Goal: Task Accomplishment & Management: Use online tool/utility

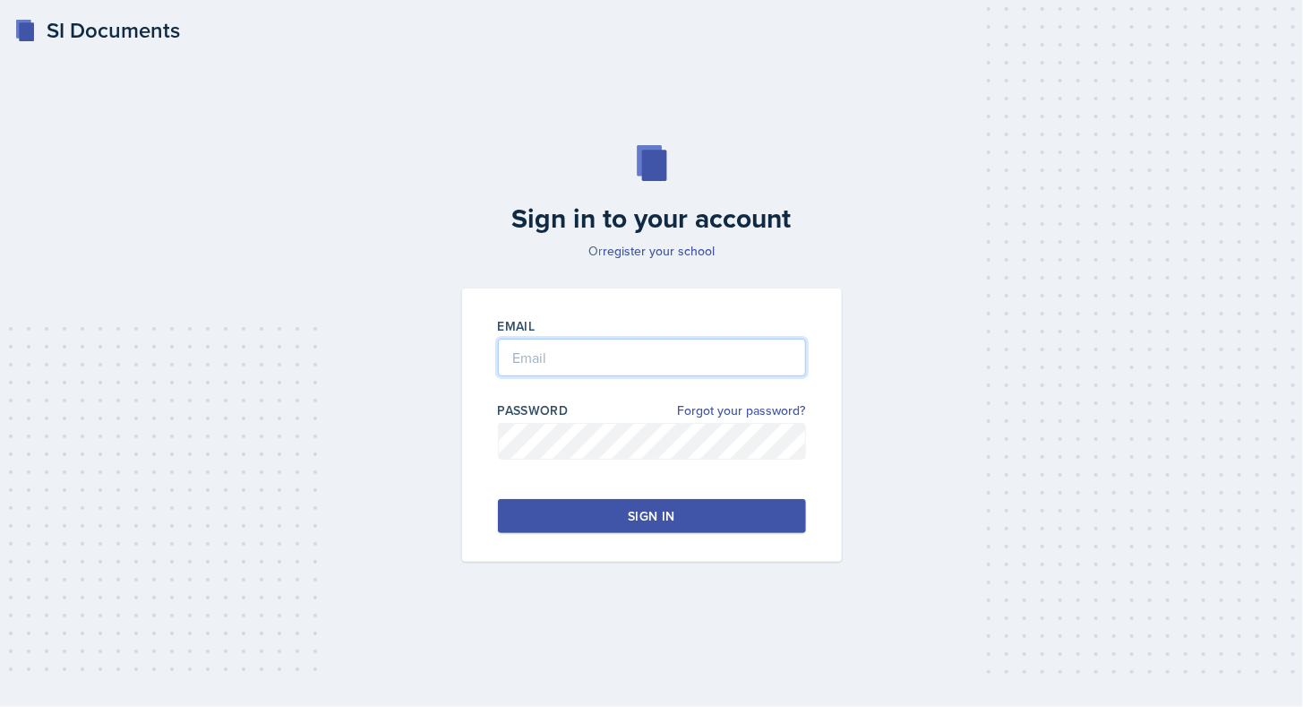
type input "[EMAIL_ADDRESS][DOMAIN_NAME]"
click at [696, 505] on button "Sign in" at bounding box center [652, 516] width 308 height 34
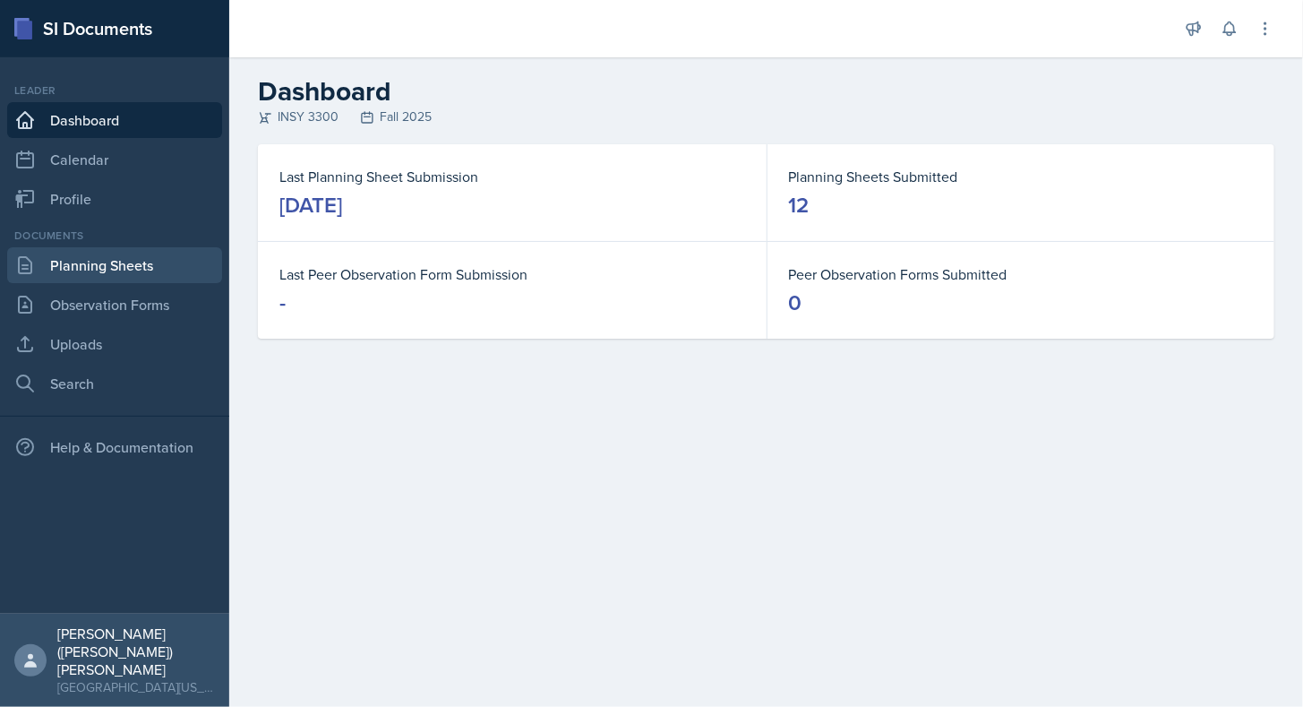
click at [73, 267] on link "Planning Sheets" at bounding box center [114, 265] width 215 height 36
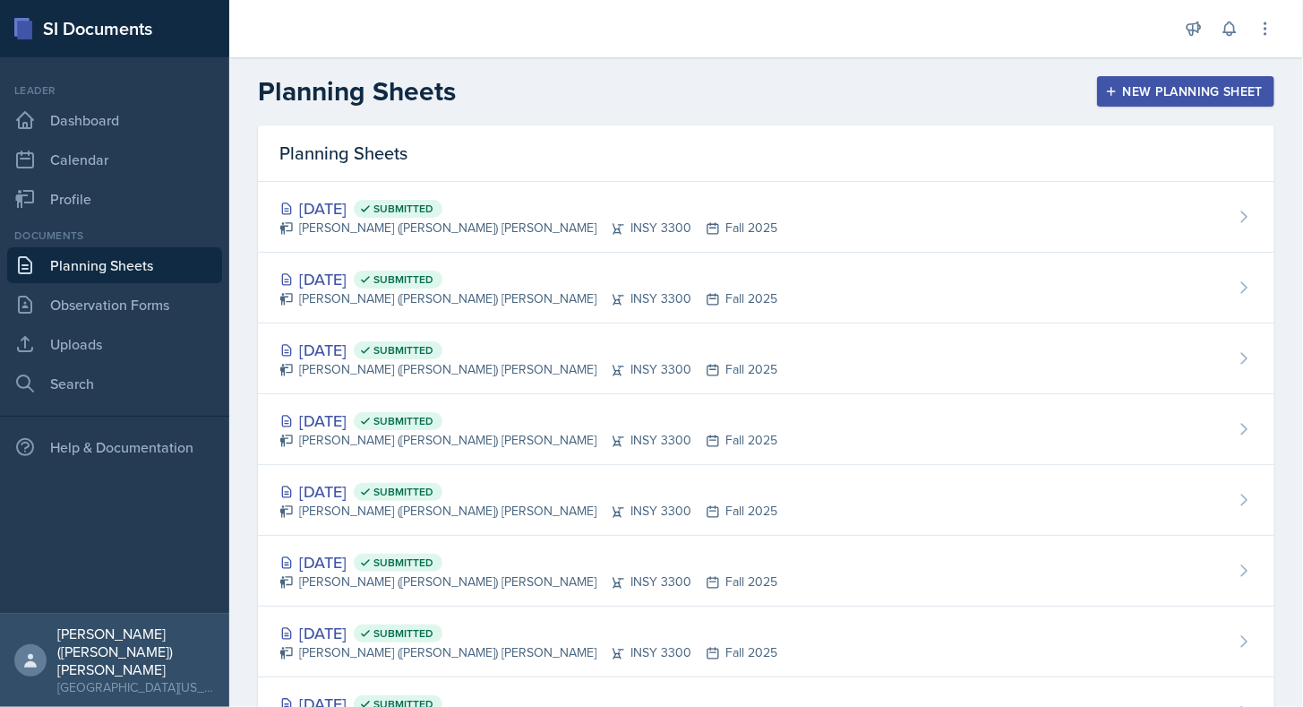
click at [1182, 85] on div "New Planning Sheet" at bounding box center [1186, 91] width 154 height 14
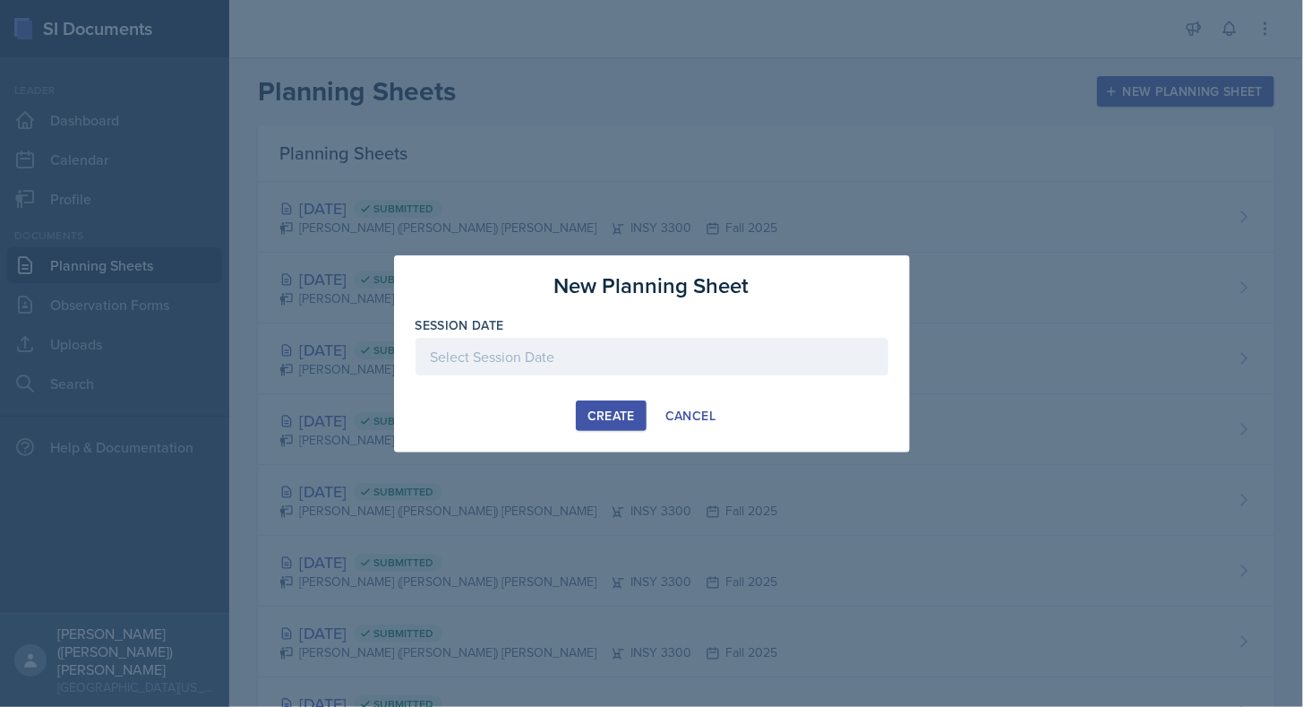
click at [600, 363] on div at bounding box center [652, 357] width 473 height 38
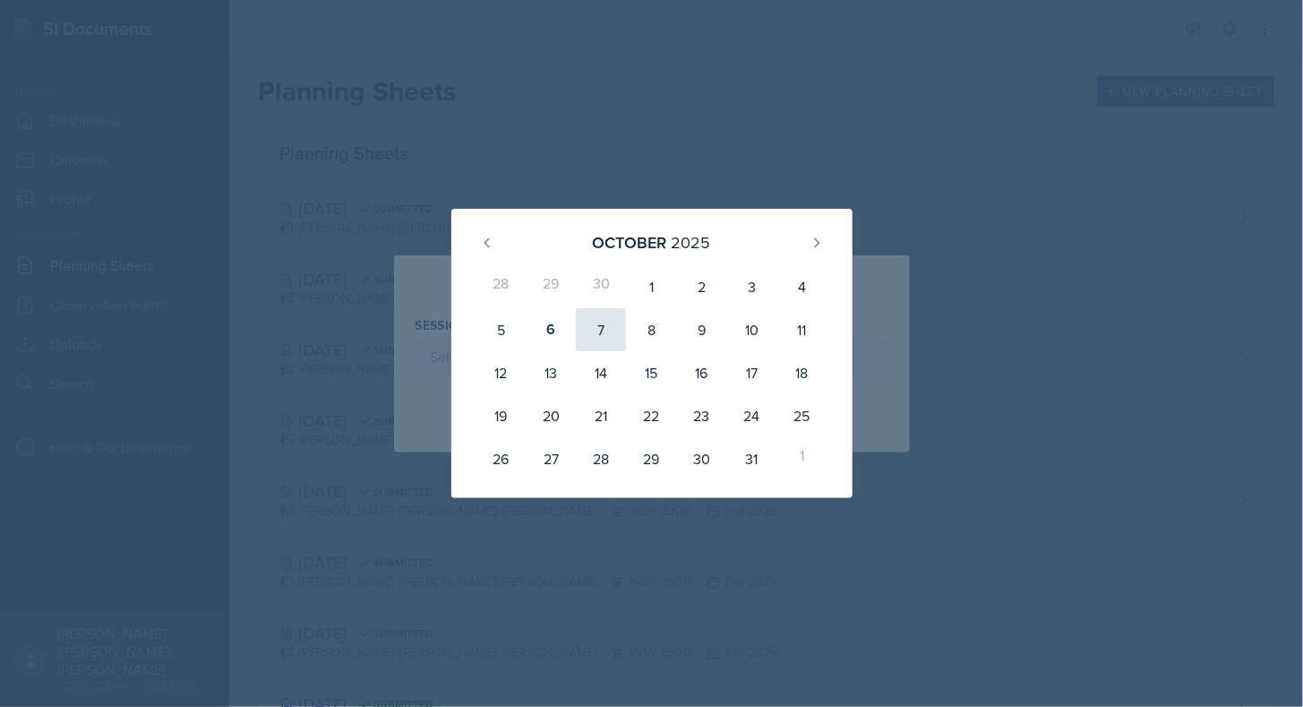
click at [585, 339] on div "7" at bounding box center [601, 329] width 50 height 43
type input "[DATE]"
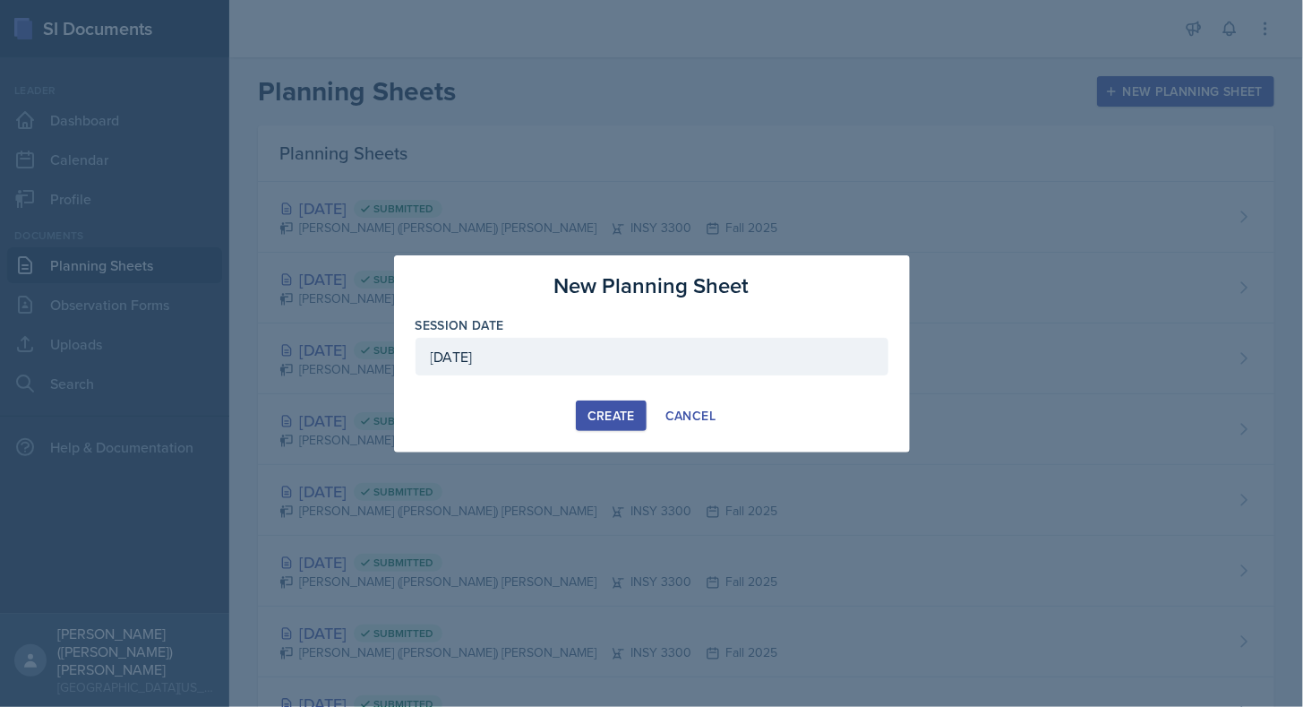
click at [605, 404] on button "Create" at bounding box center [611, 415] width 71 height 30
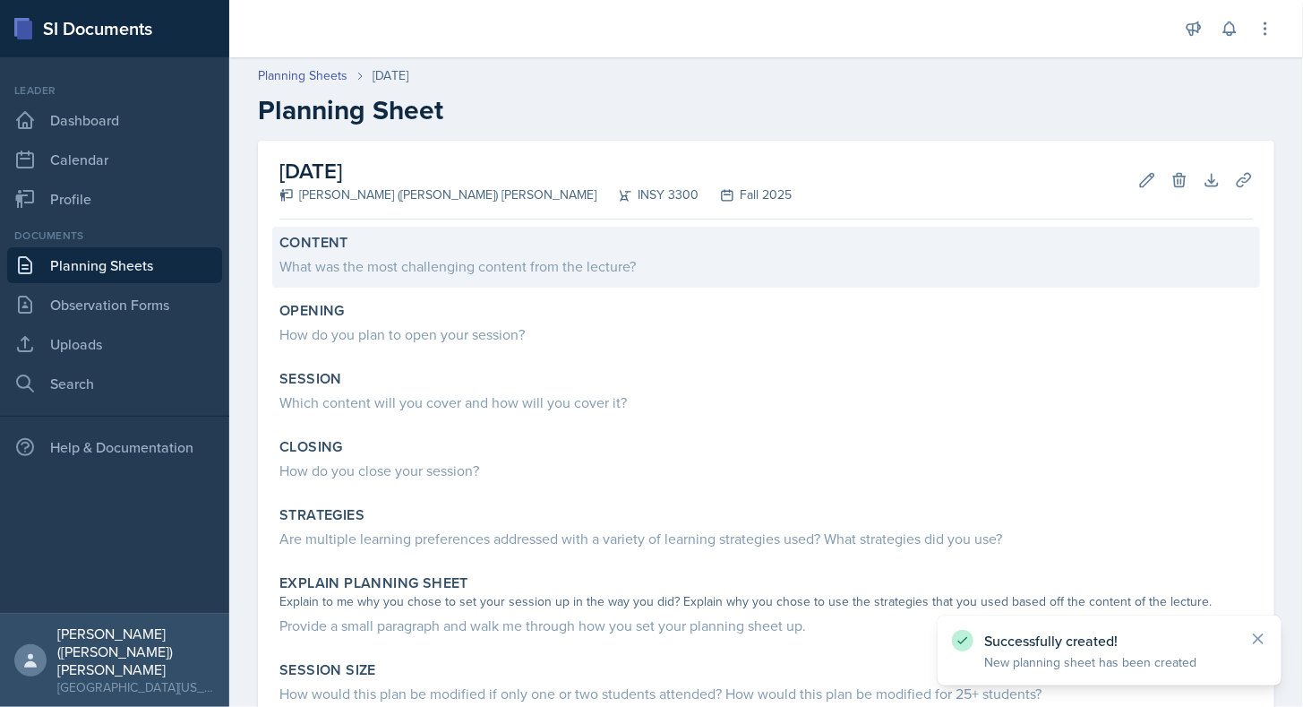
click at [503, 250] on div "Content" at bounding box center [766, 243] width 974 height 18
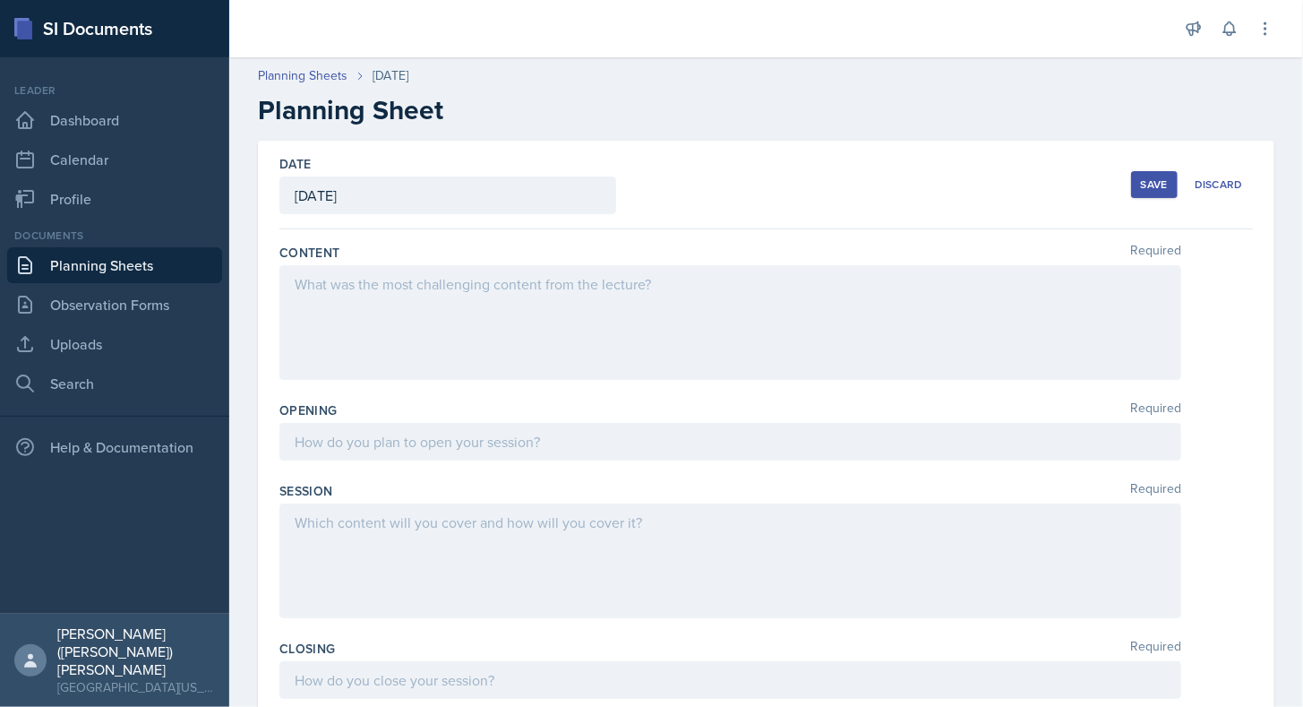
click at [596, 296] on div at bounding box center [730, 322] width 902 height 115
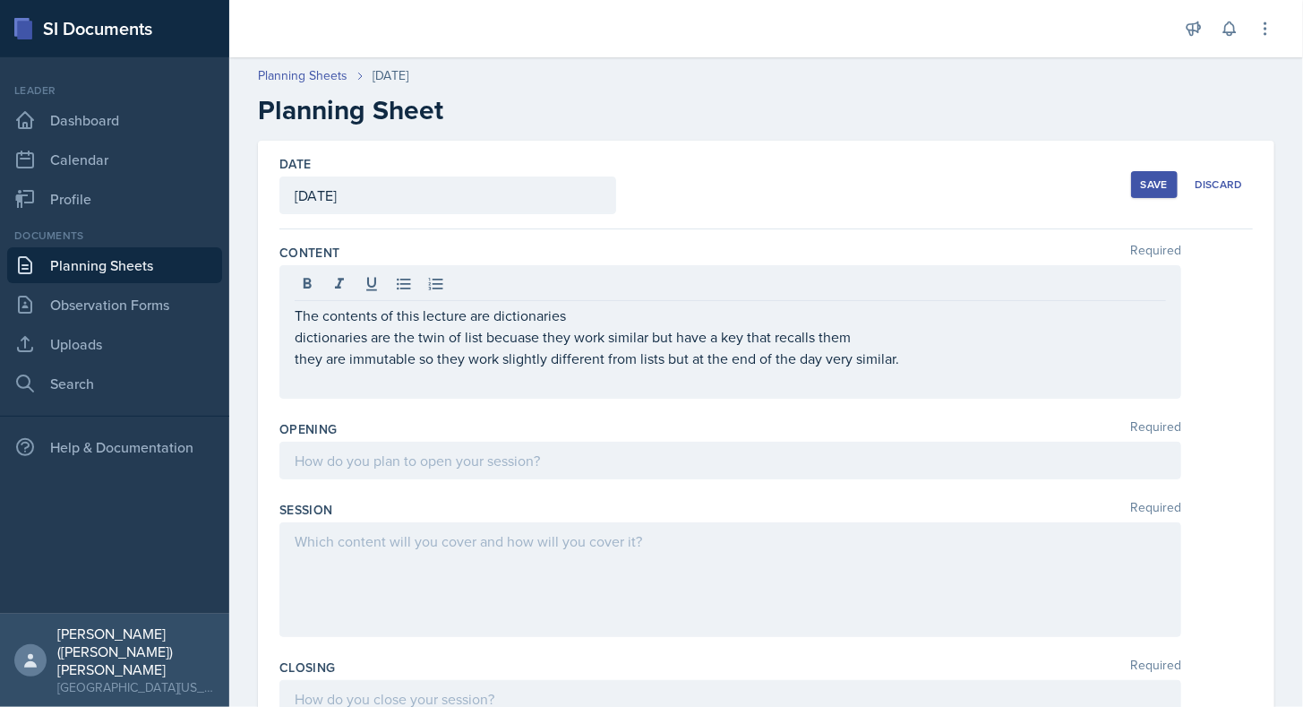
drag, startPoint x: 640, startPoint y: 365, endPoint x: 508, endPoint y: 332, distance: 136.6
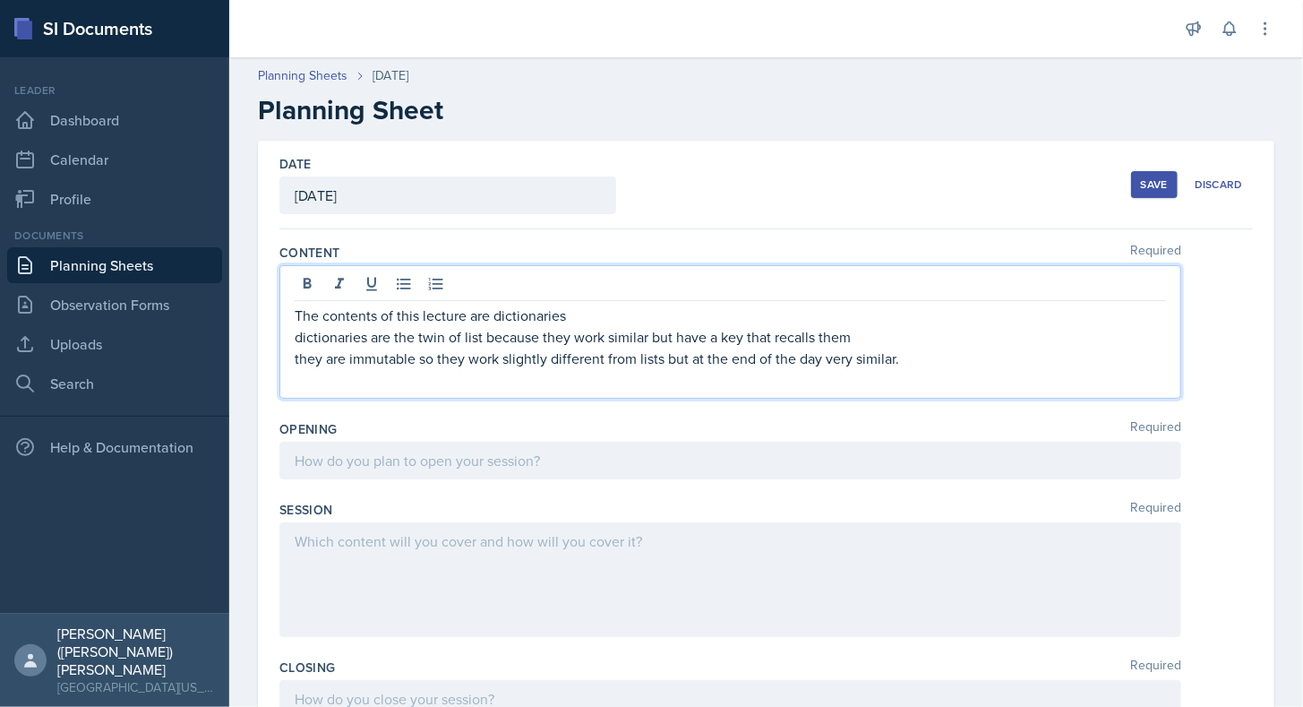
click at [519, 373] on p at bounding box center [730, 379] width 871 height 21
click at [672, 387] on p "IN operator determines whether a value is in the dictionary" at bounding box center [730, 379] width 871 height 21
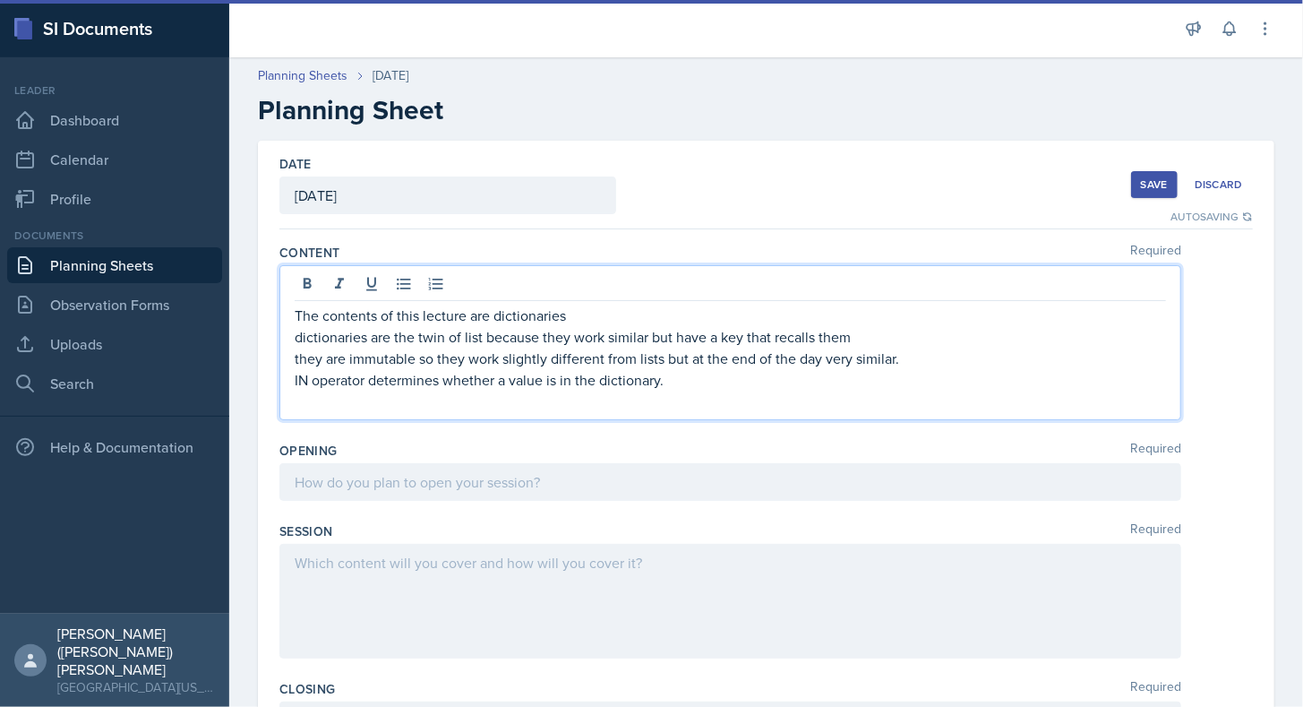
click at [701, 376] on p "IN operator determines whether a value is in the dictionary." at bounding box center [730, 379] width 871 height 21
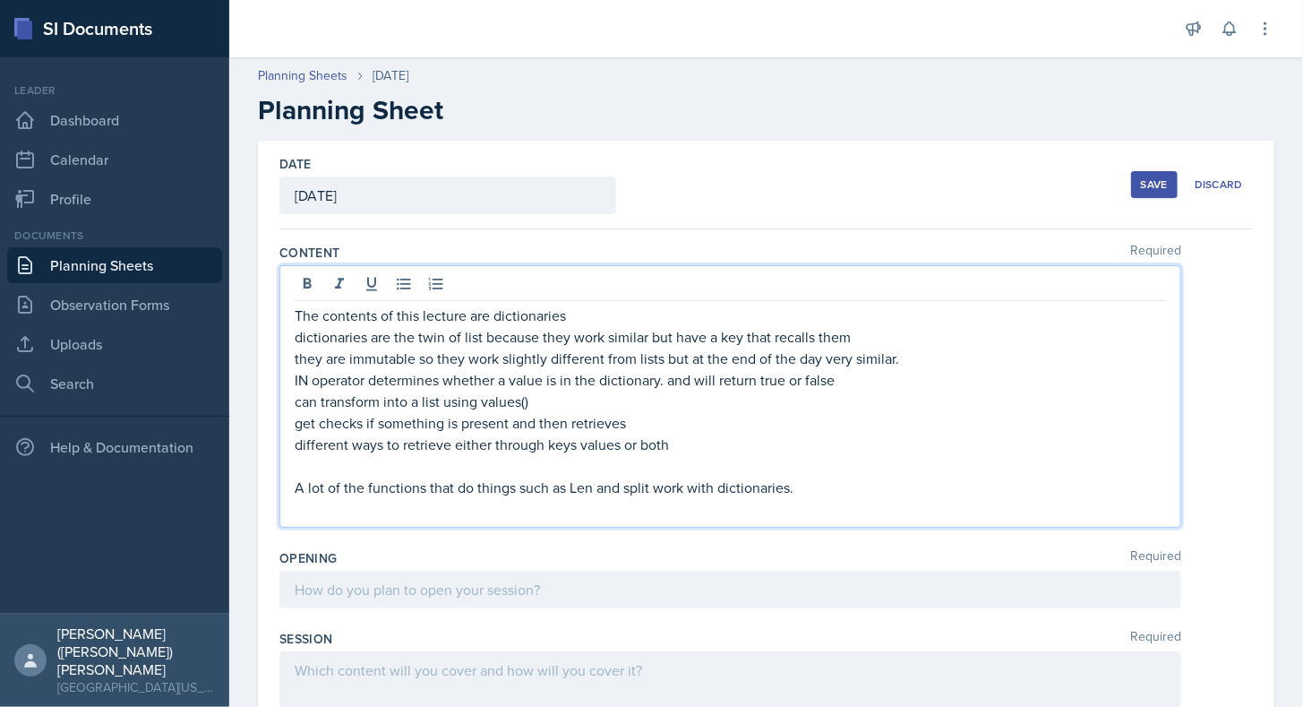
click at [809, 498] on p at bounding box center [730, 508] width 871 height 21
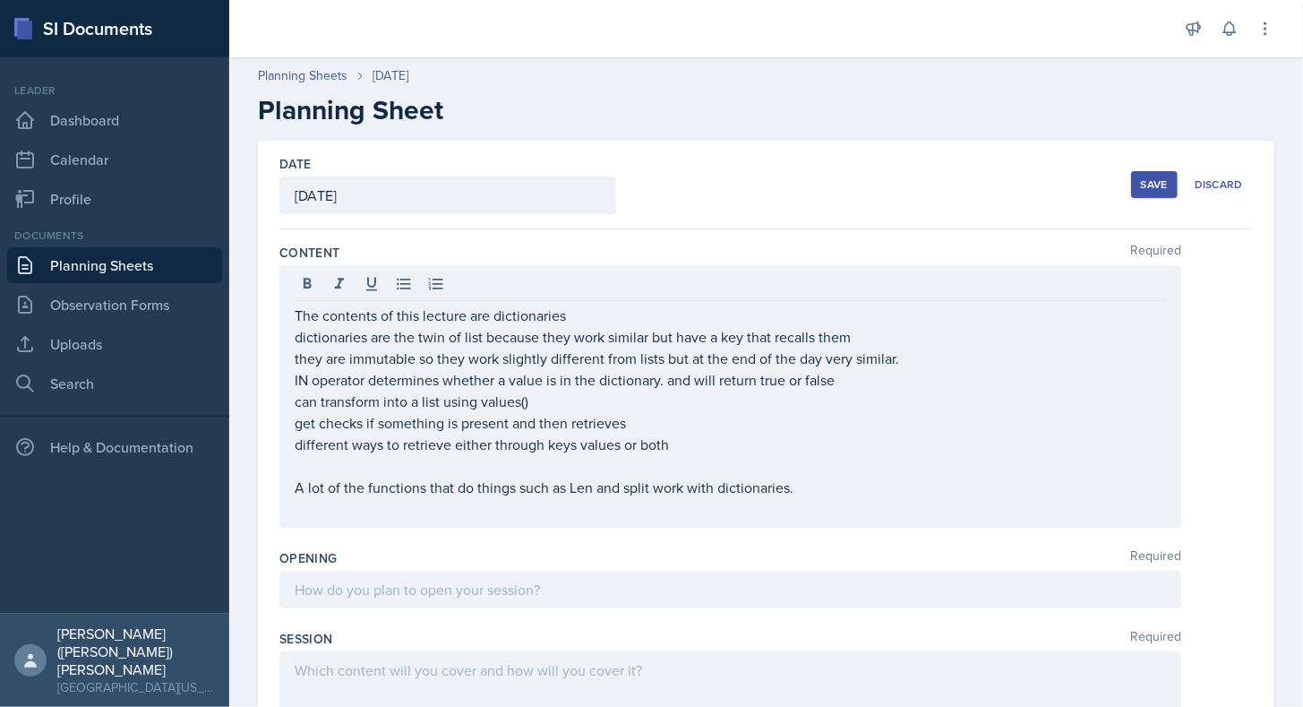
click at [506, 605] on div "Opening Required" at bounding box center [766, 582] width 974 height 81
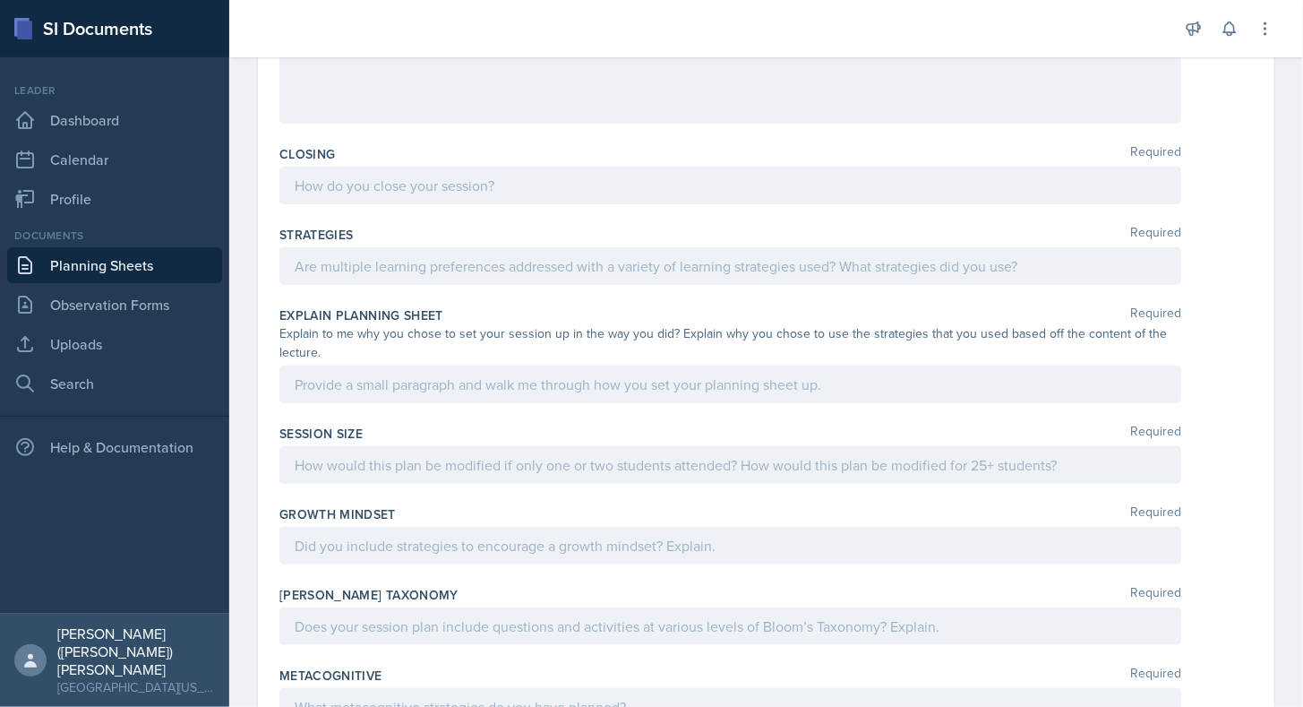
scroll to position [692, 0]
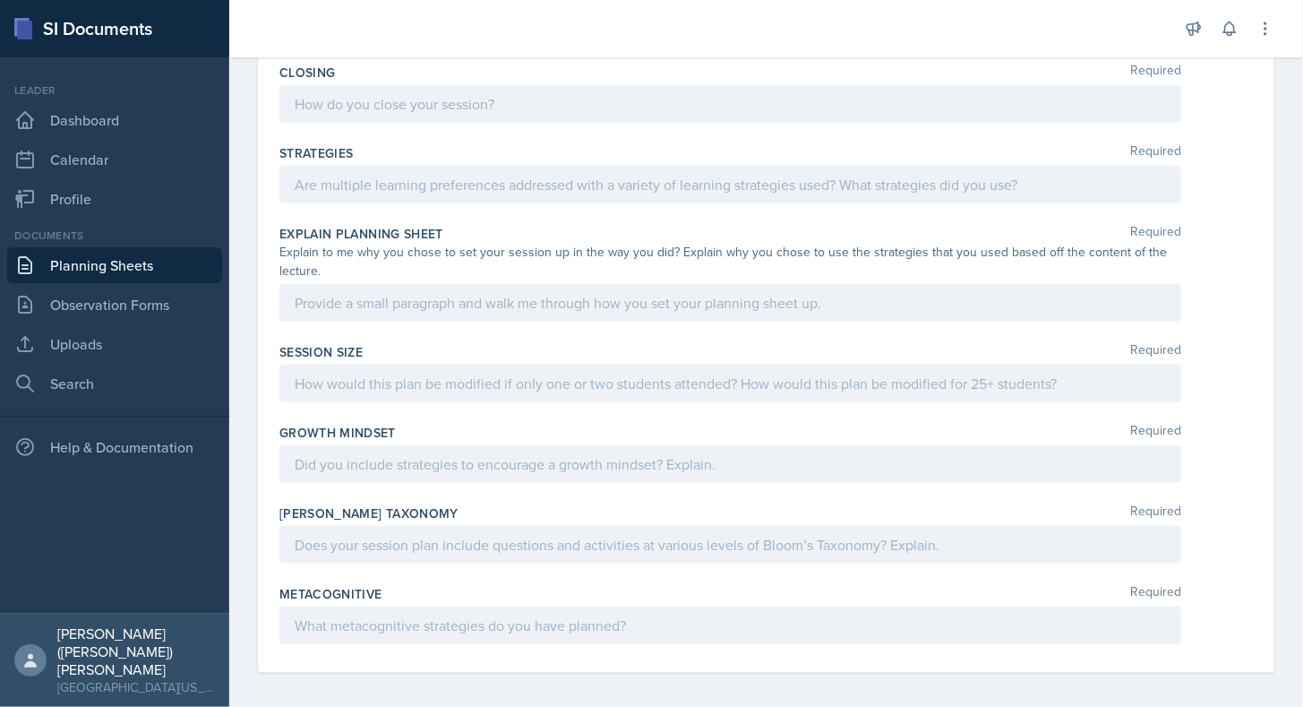
click at [513, 181] on div at bounding box center [730, 185] width 902 height 38
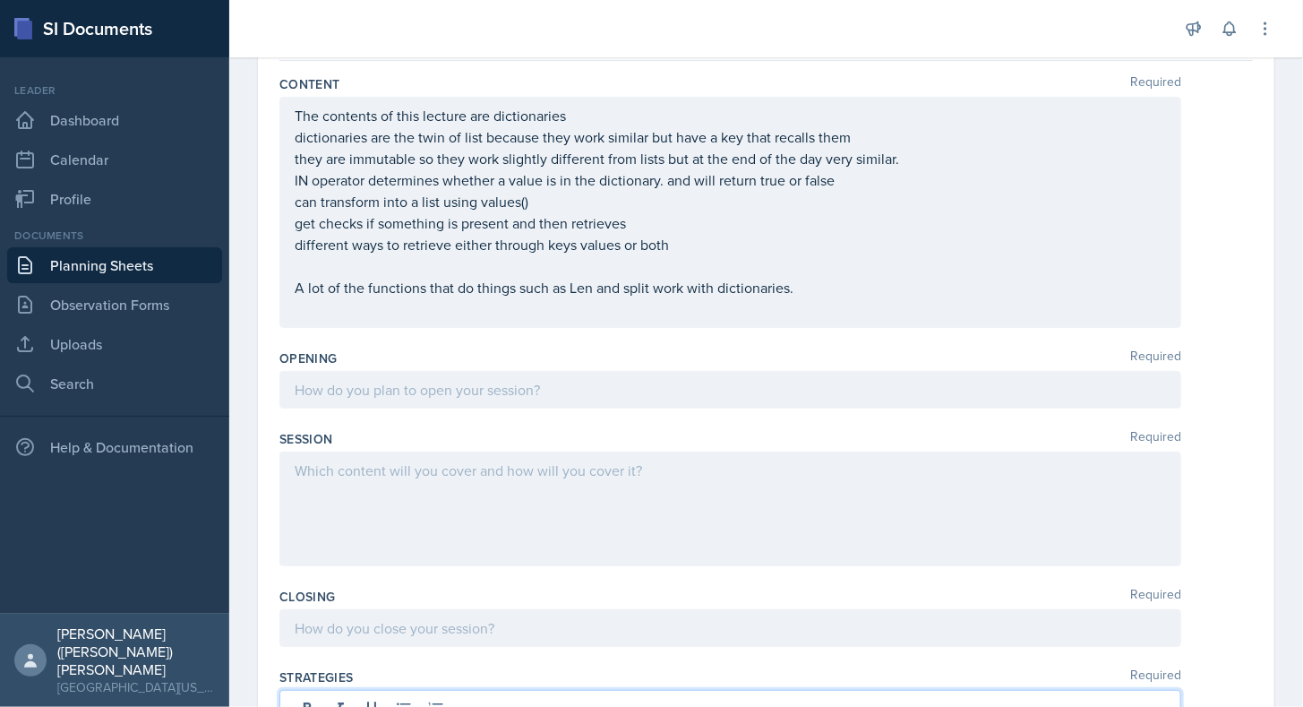
scroll to position [199, 0]
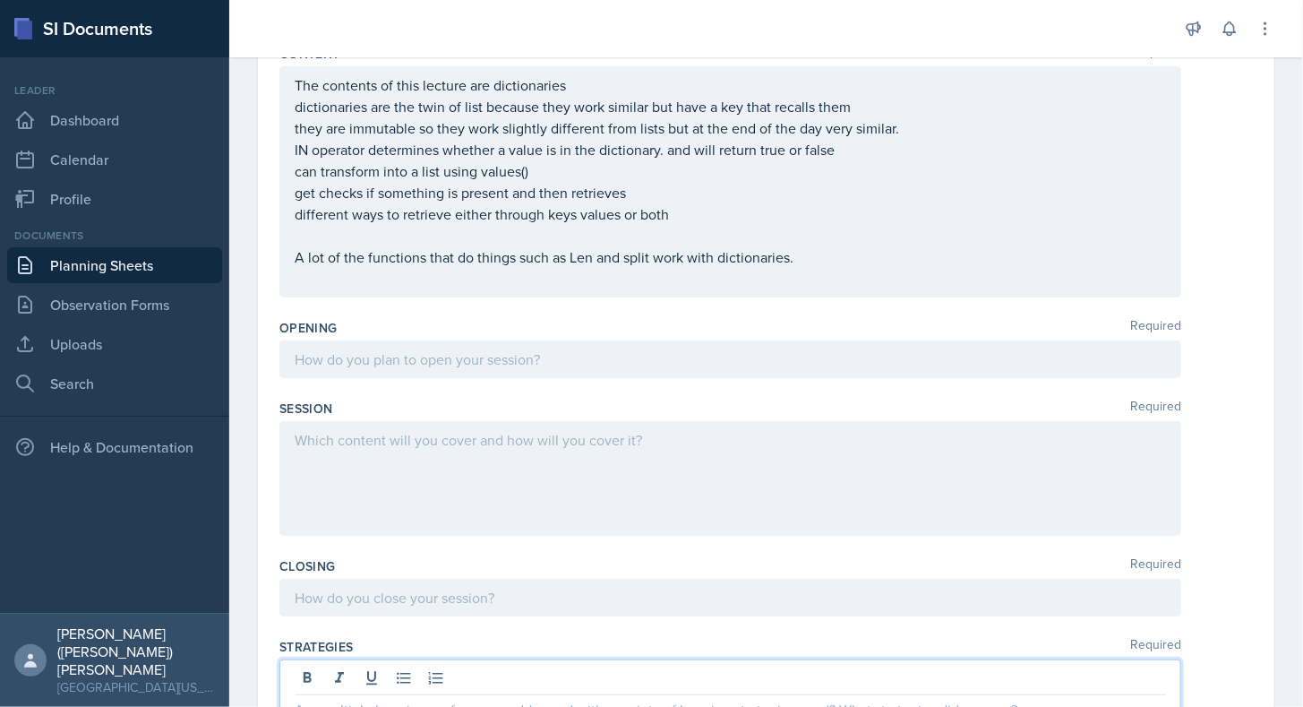
click at [462, 370] on p at bounding box center [730, 358] width 871 height 21
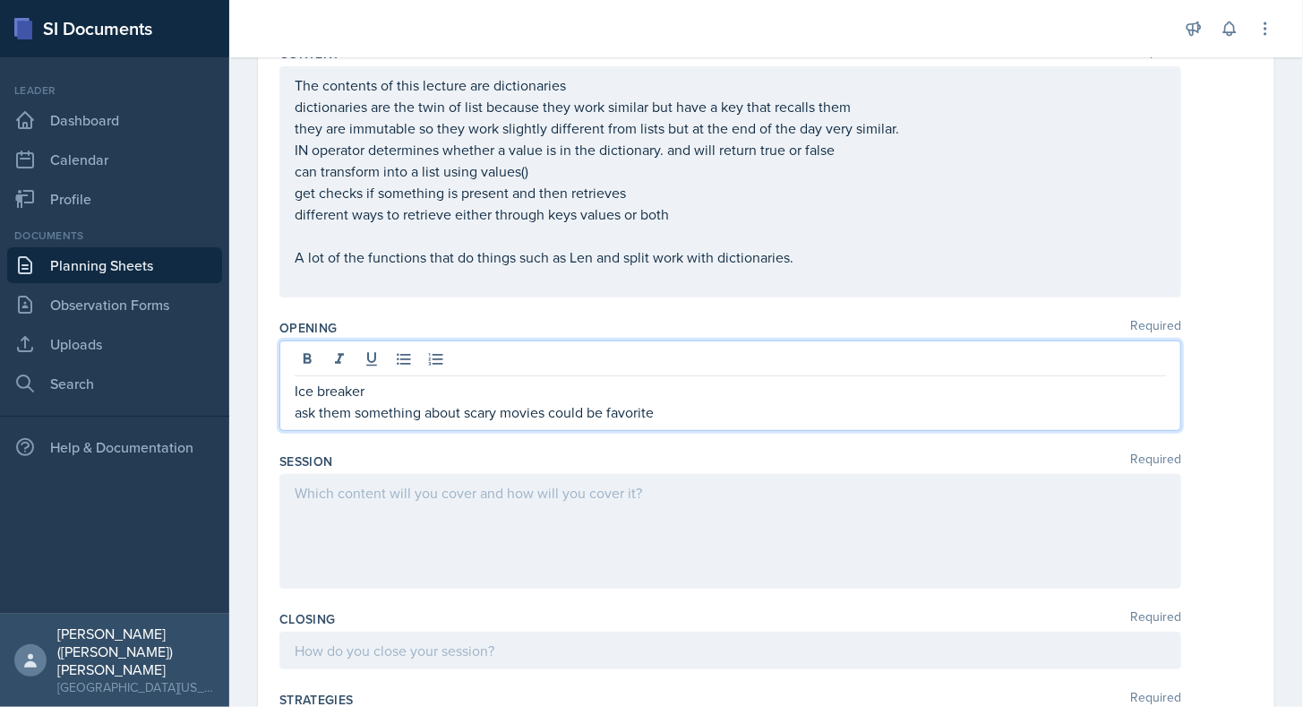
click at [488, 387] on p "Ice breaker" at bounding box center [730, 390] width 871 height 21
click at [696, 412] on p "ask them something about scary movies could be favorite" at bounding box center [730, 411] width 871 height 21
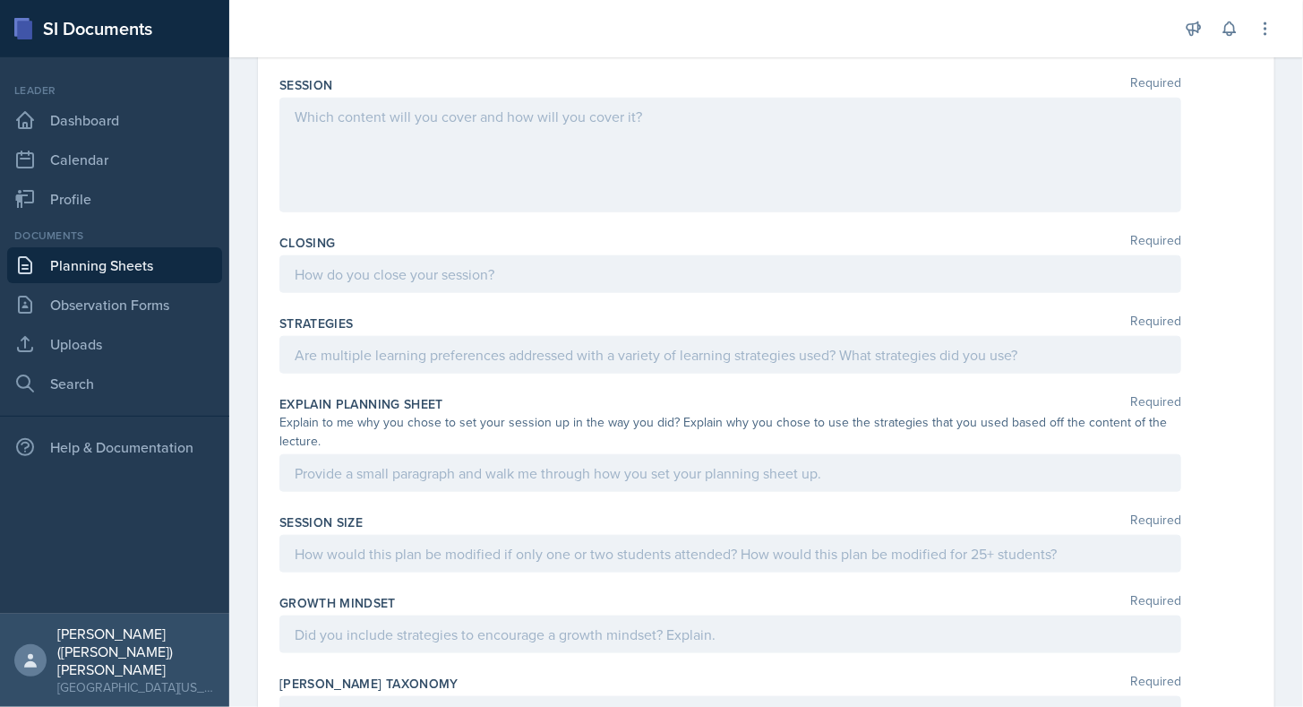
click at [650, 472] on p at bounding box center [730, 472] width 871 height 21
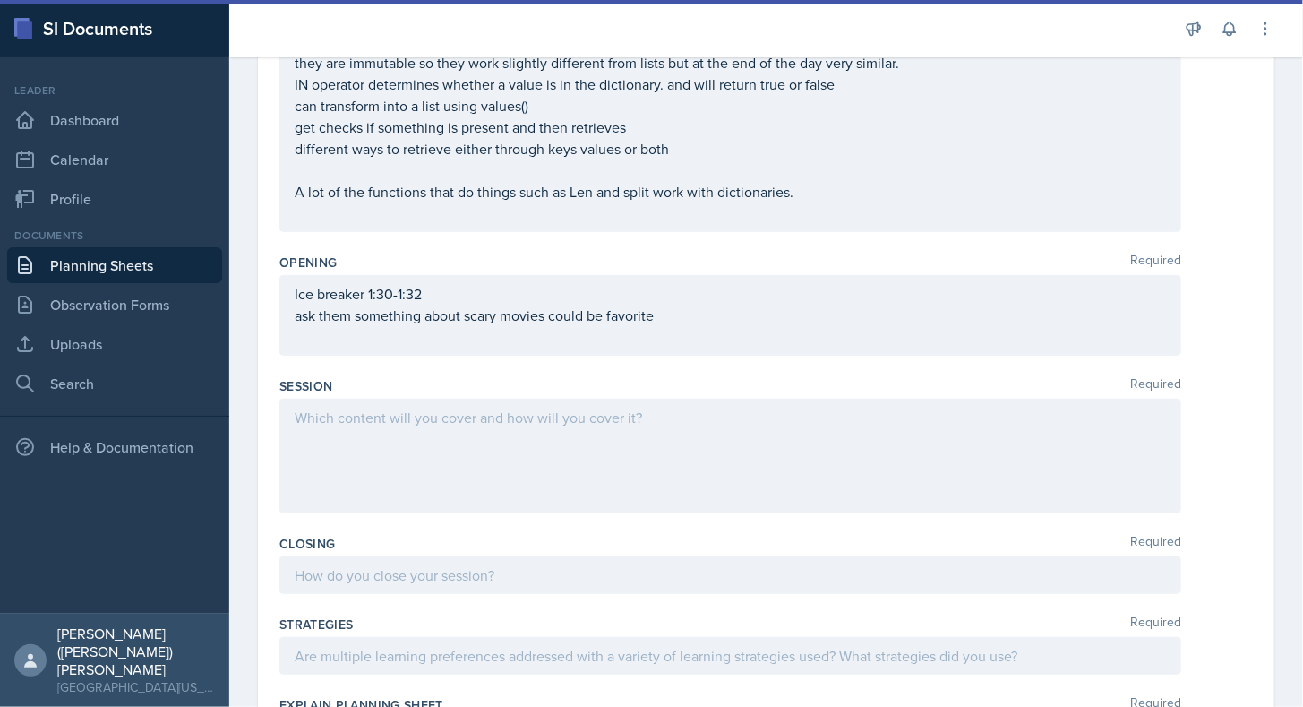
click at [617, 347] on p at bounding box center [730, 336] width 871 height 21
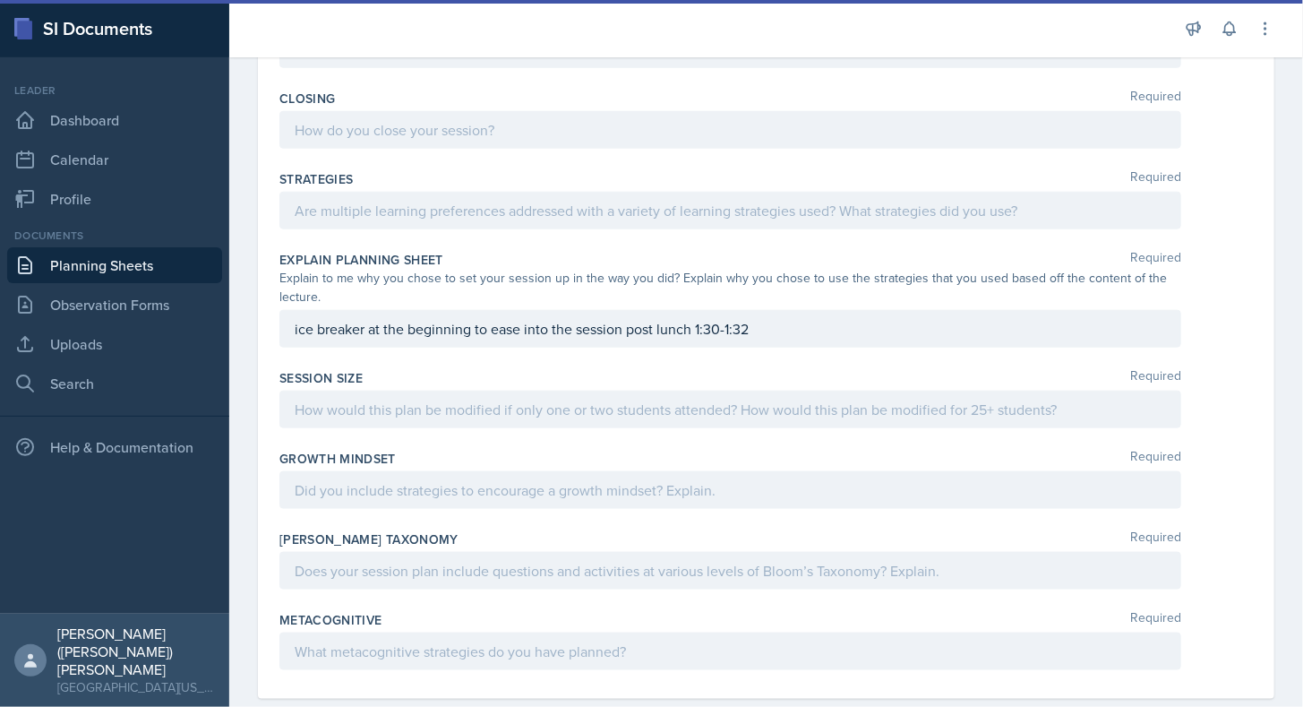
scroll to position [767, 0]
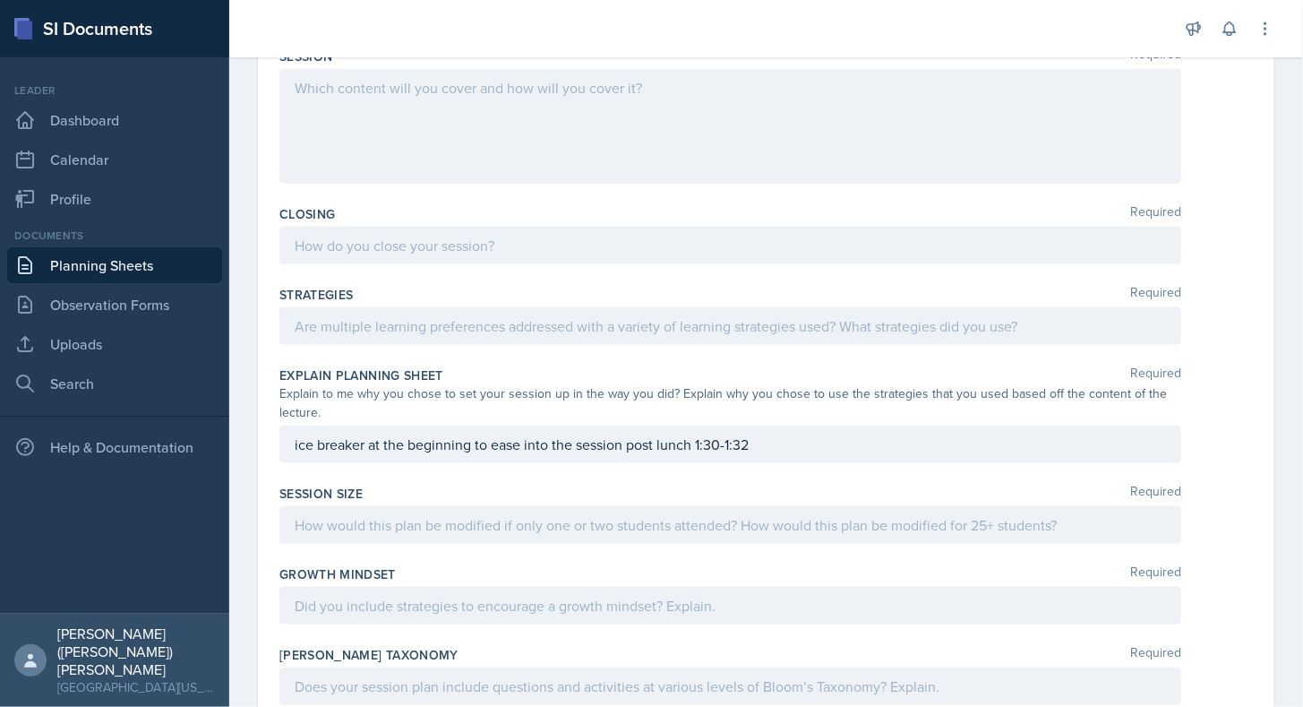
click at [396, 133] on div at bounding box center [730, 126] width 902 height 115
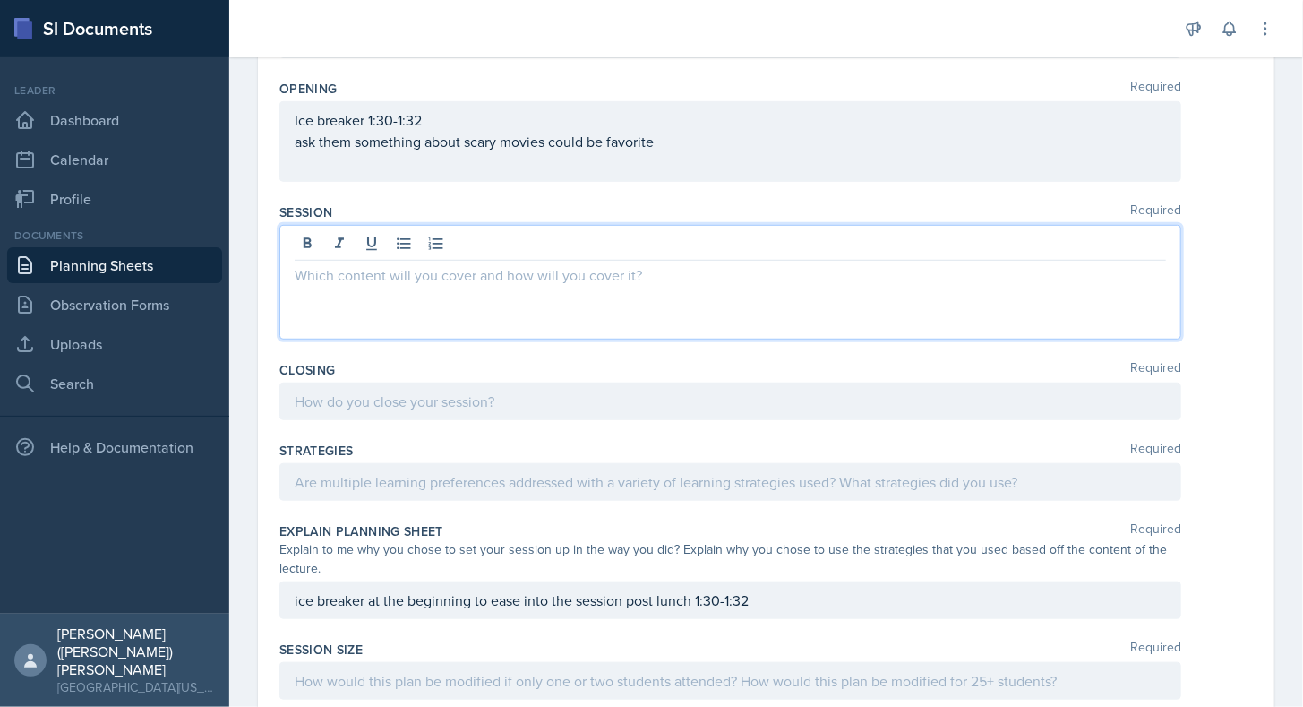
scroll to position [437, 0]
click at [396, 133] on p "ask them something about scary movies could be favorite" at bounding box center [730, 142] width 871 height 21
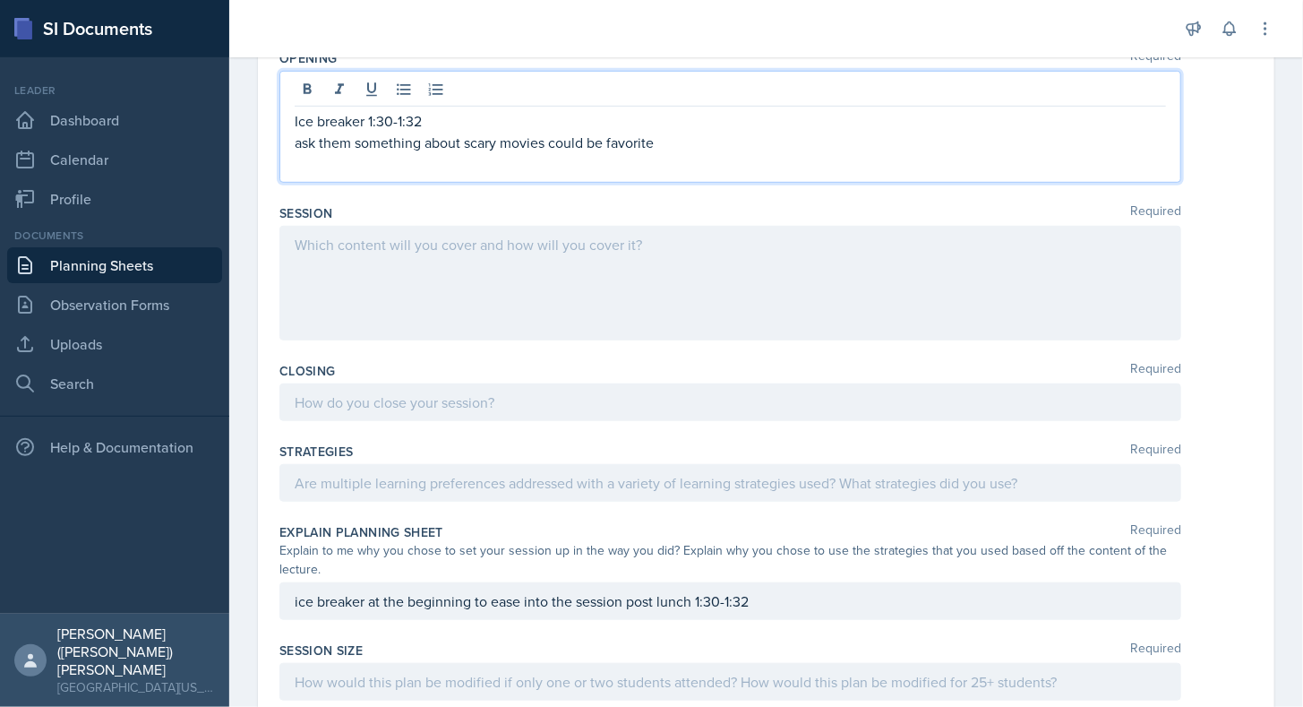
click at [411, 171] on p at bounding box center [730, 163] width 871 height 21
click at [598, 232] on div at bounding box center [730, 283] width 902 height 115
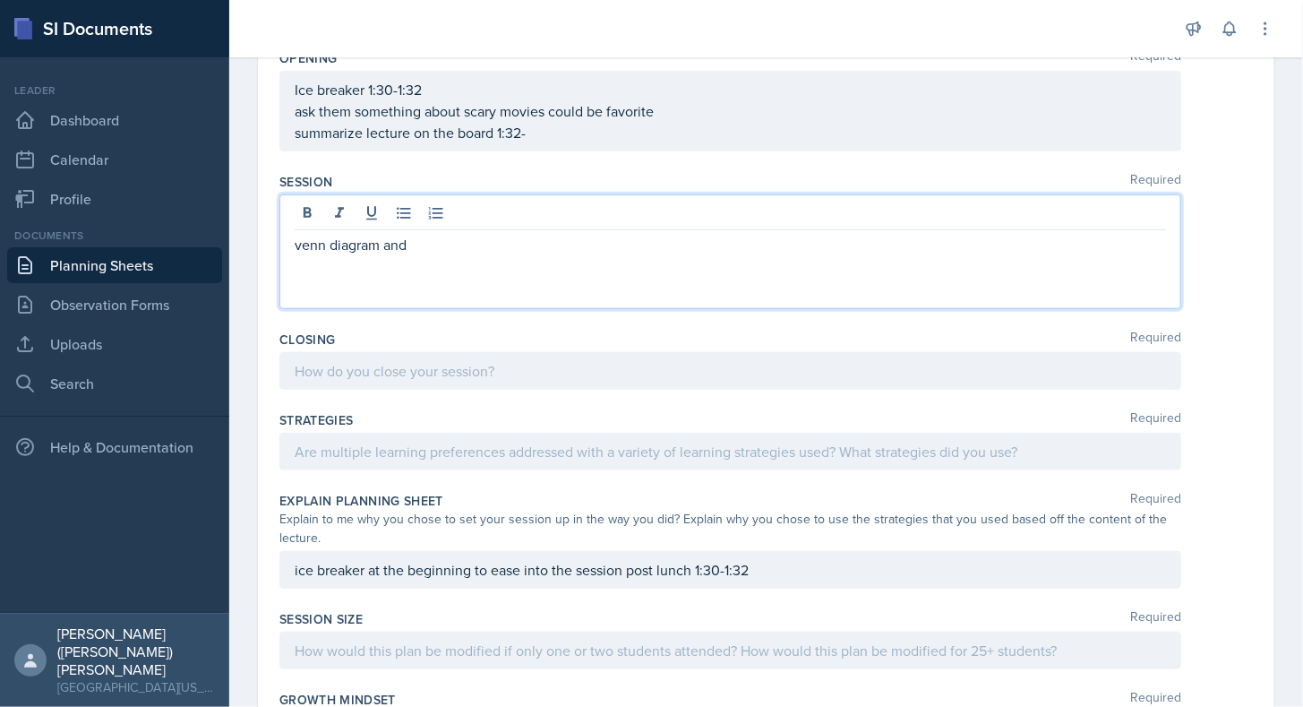
click at [605, 143] on p "summarize lecture on the board 1:32-" at bounding box center [730, 132] width 871 height 21
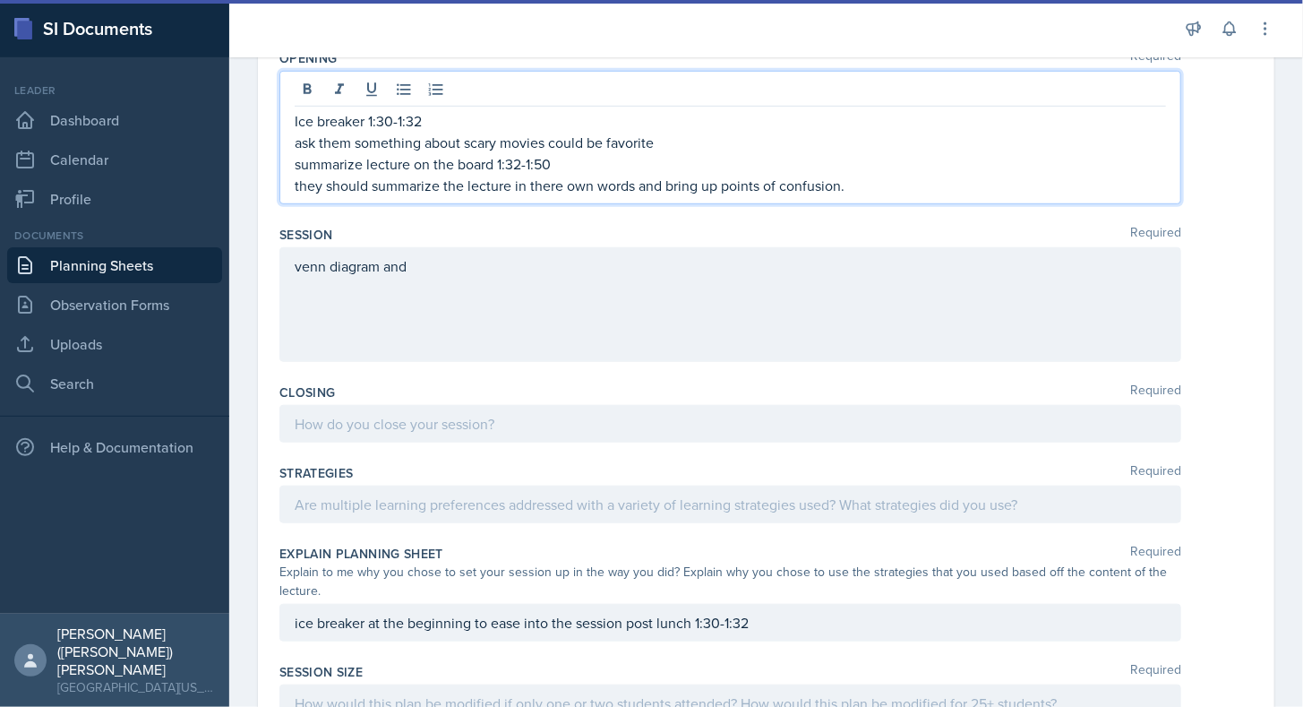
click at [296, 267] on div "venn diagram and" at bounding box center [730, 304] width 902 height 115
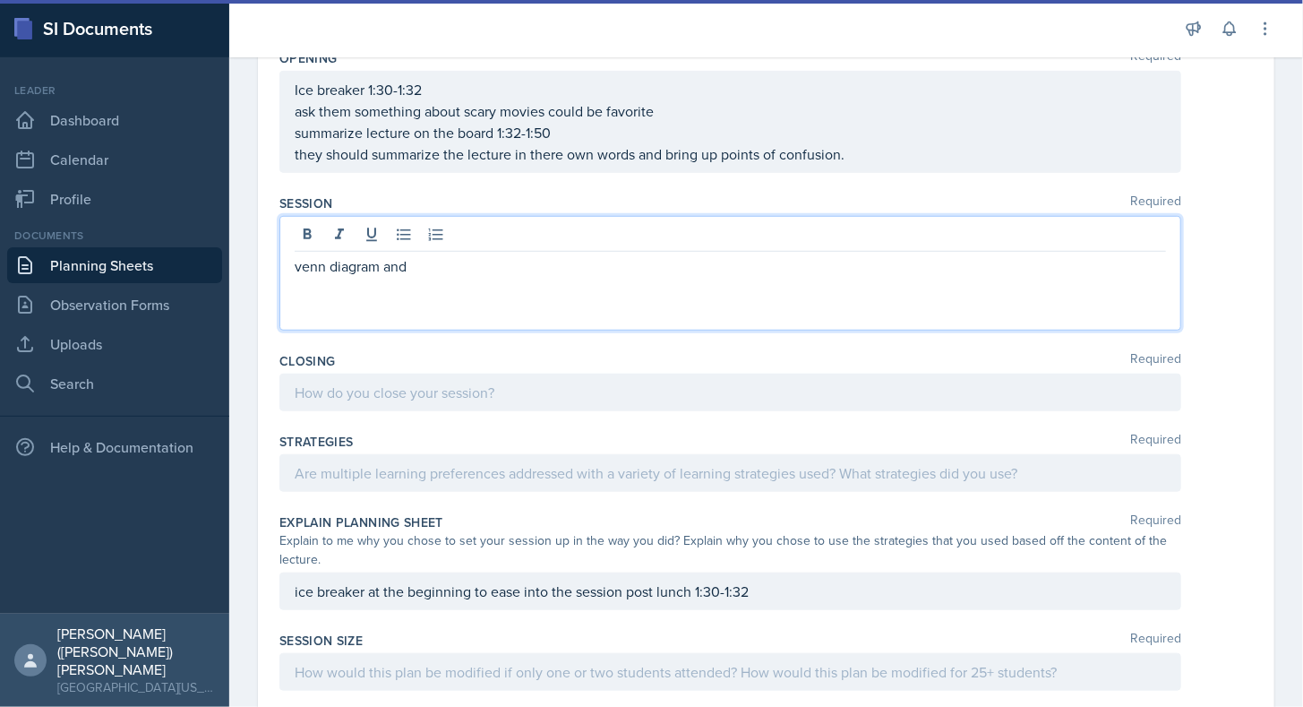
scroll to position [437, 0]
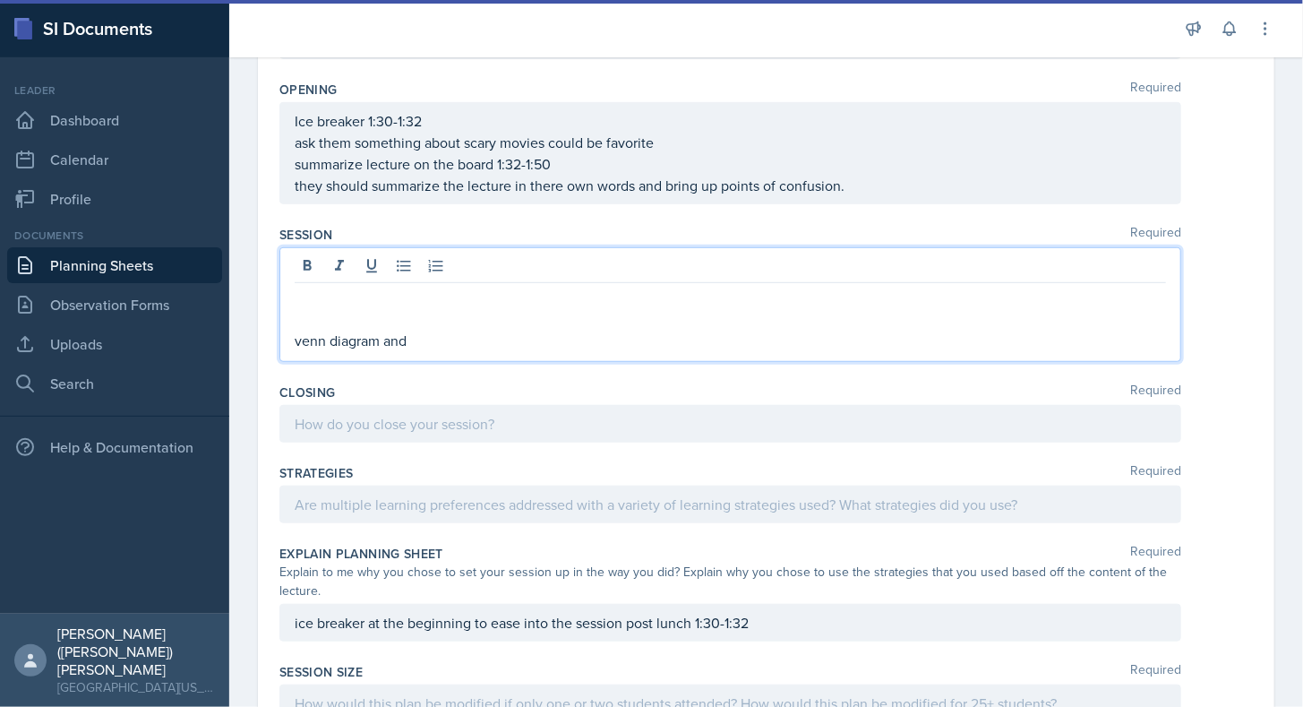
click at [477, 330] on p "venn diagram and" at bounding box center [730, 340] width 871 height 21
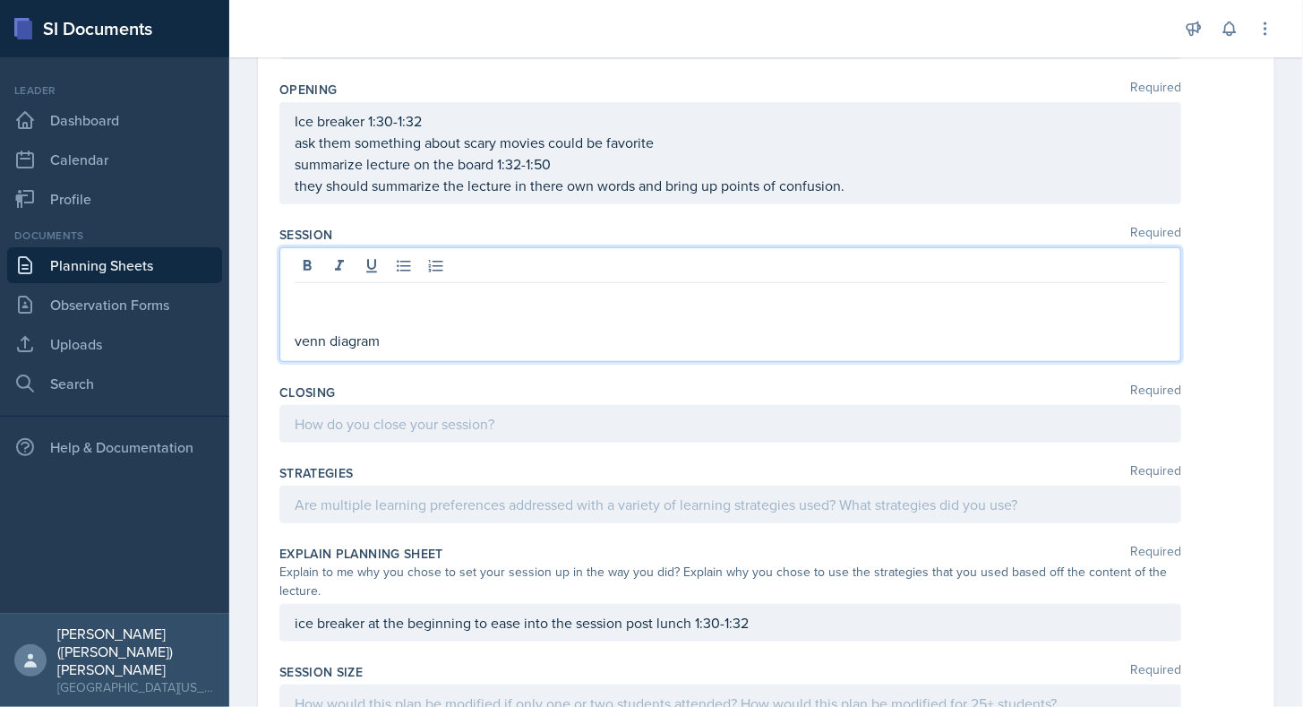
click at [428, 292] on p at bounding box center [730, 297] width 871 height 21
click at [382, 425] on div at bounding box center [730, 424] width 902 height 38
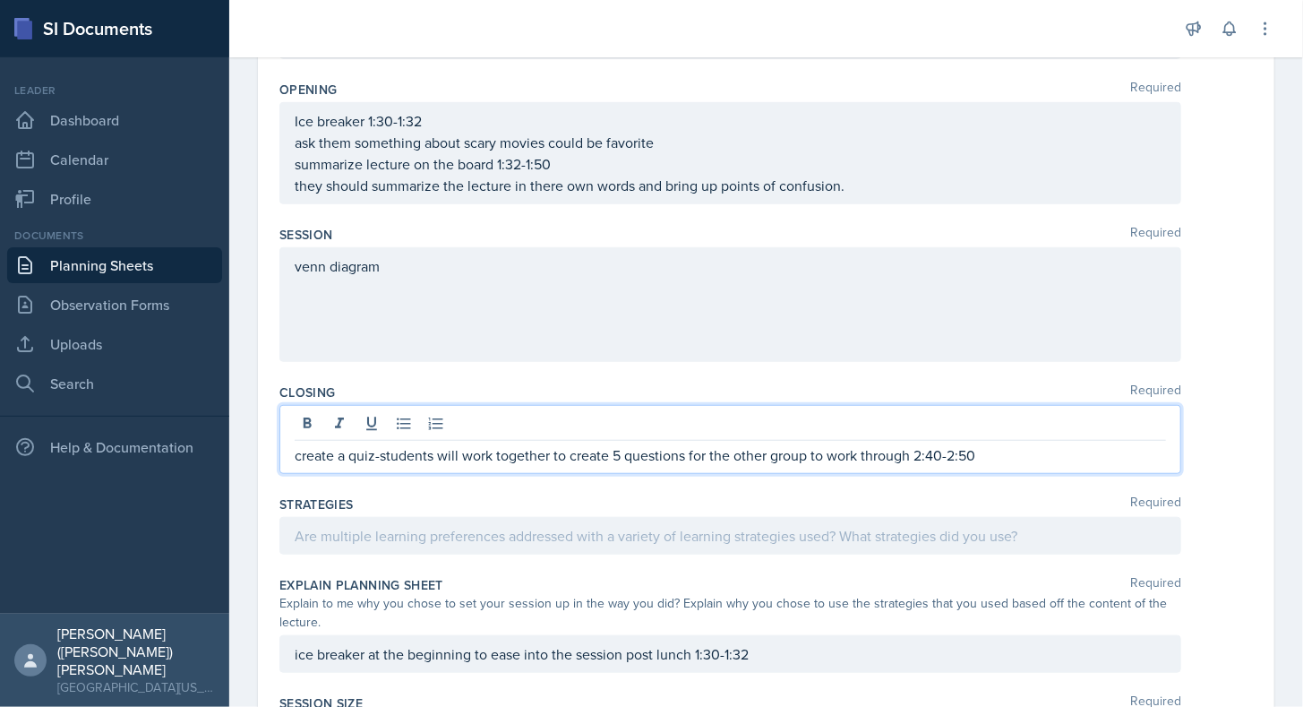
click at [934, 456] on p "create a quiz-students will work together to create 5 questions for the other g…" at bounding box center [730, 454] width 871 height 21
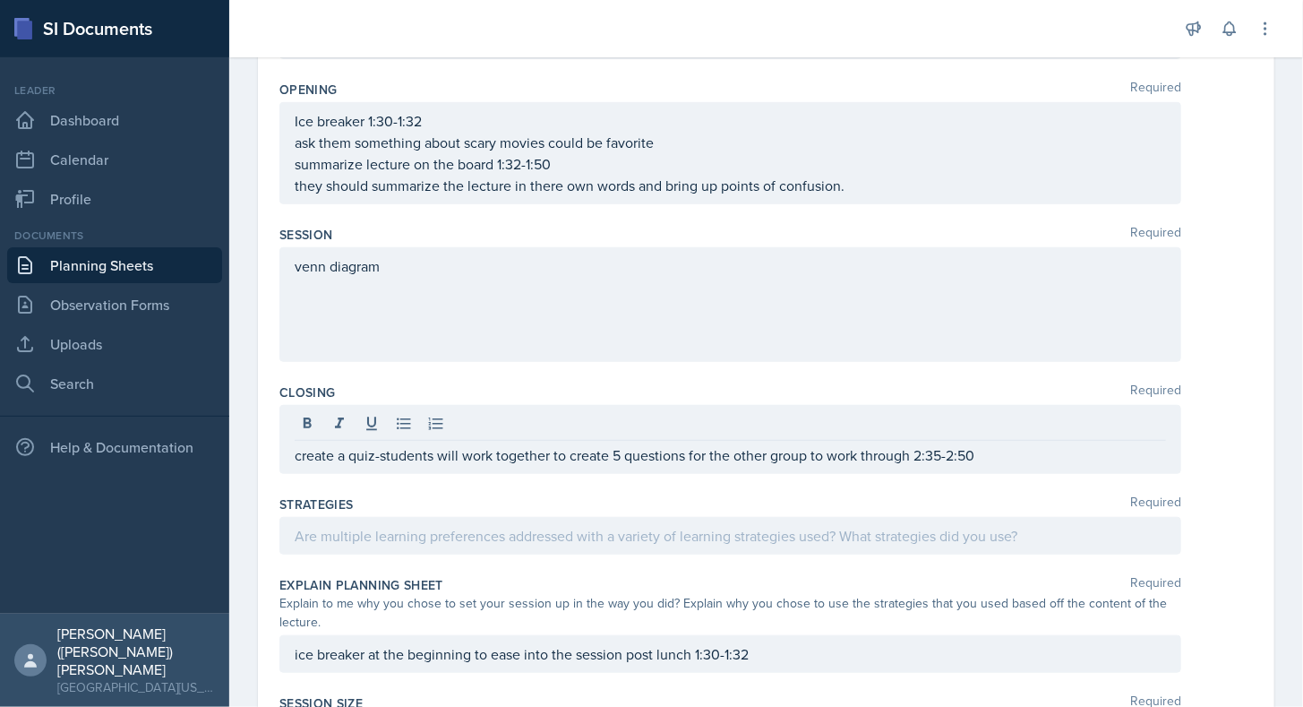
click at [560, 305] on div "venn diagram" at bounding box center [730, 304] width 902 height 115
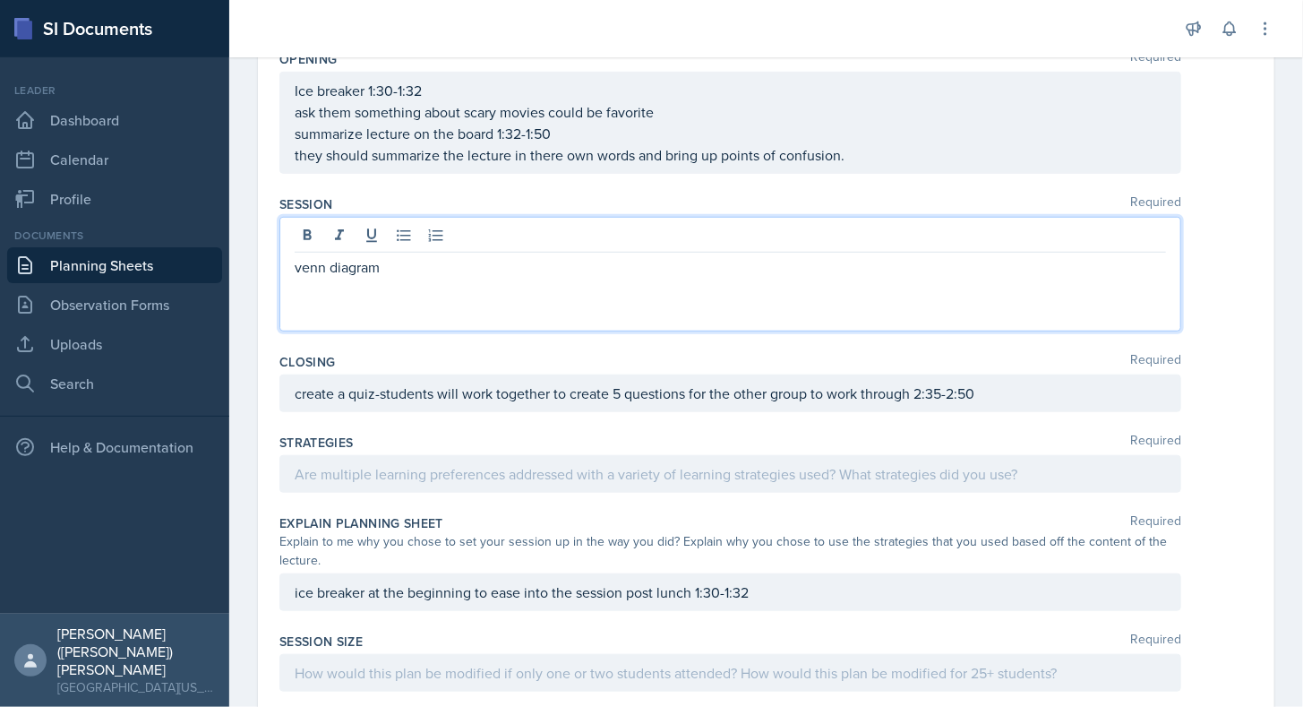
click at [509, 266] on p "venn diagram" at bounding box center [730, 266] width 871 height 21
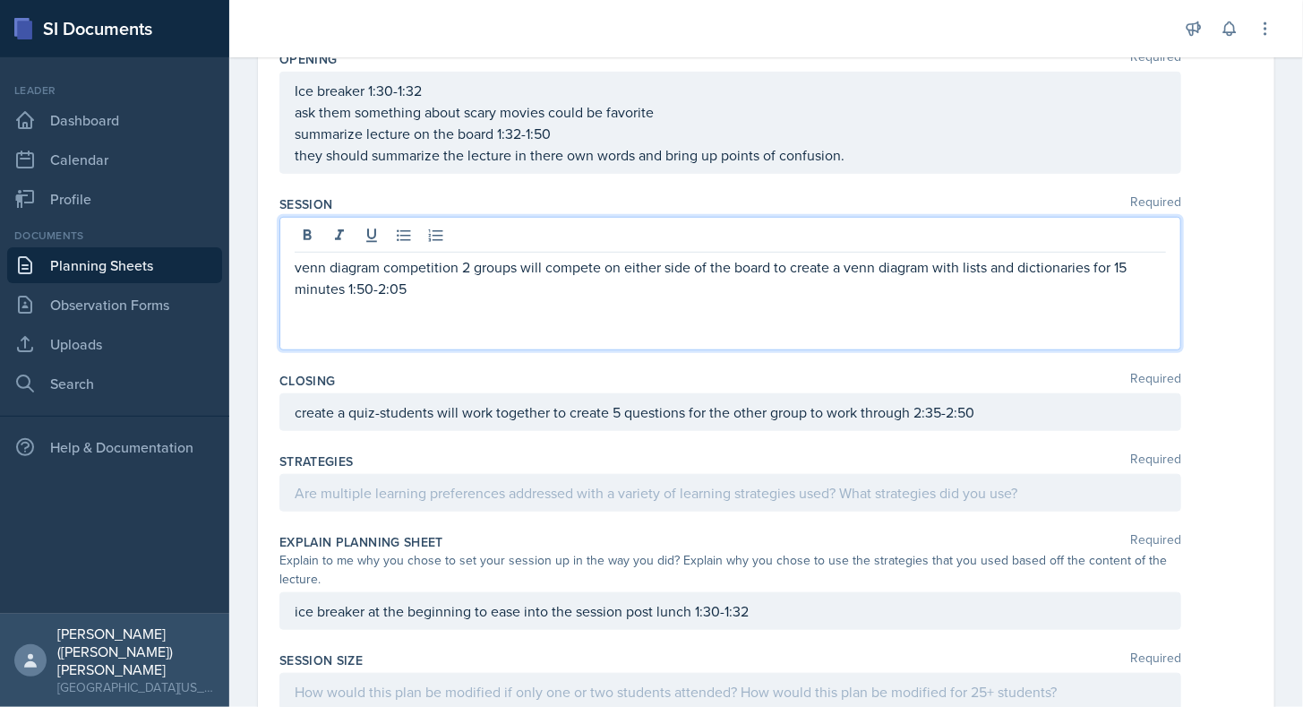
click at [858, 340] on div "venn diagram competition 2 groups will compete on either side of the board to c…" at bounding box center [730, 283] width 902 height 133
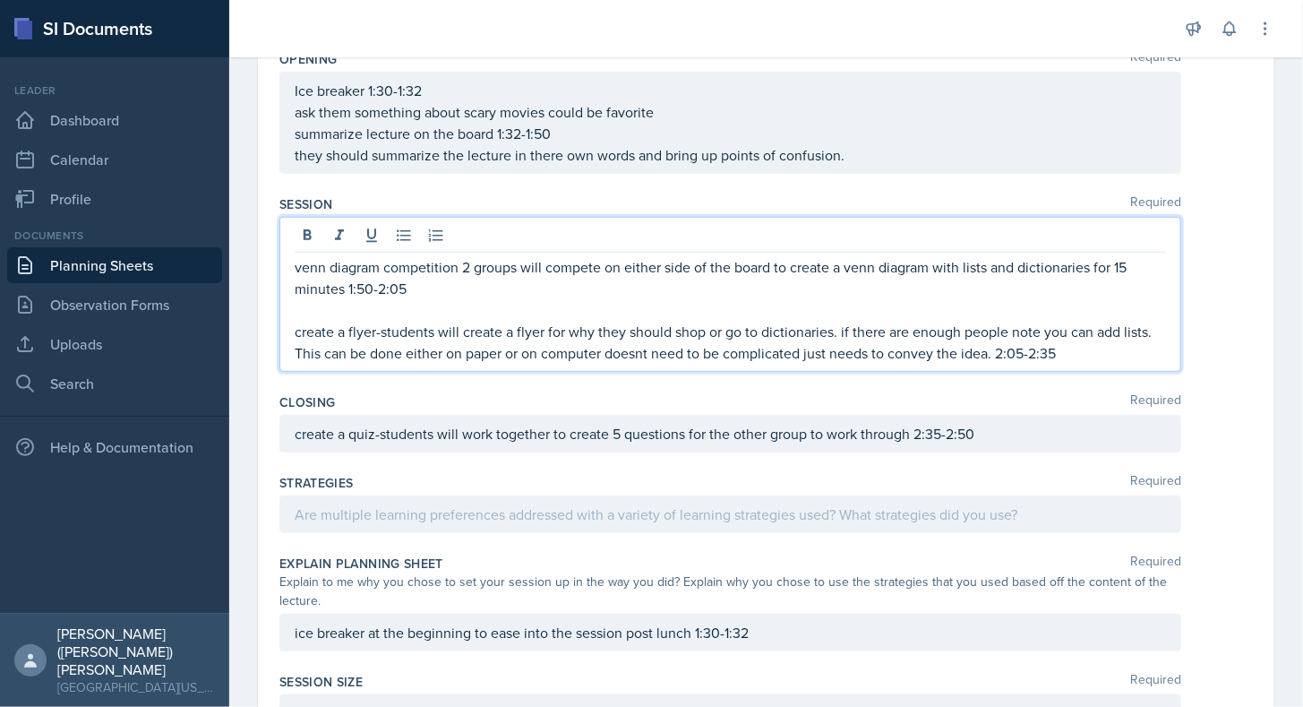
click at [1090, 356] on p "create a flyer-students will create a flyer for why they should shop or go to d…" at bounding box center [730, 342] width 871 height 43
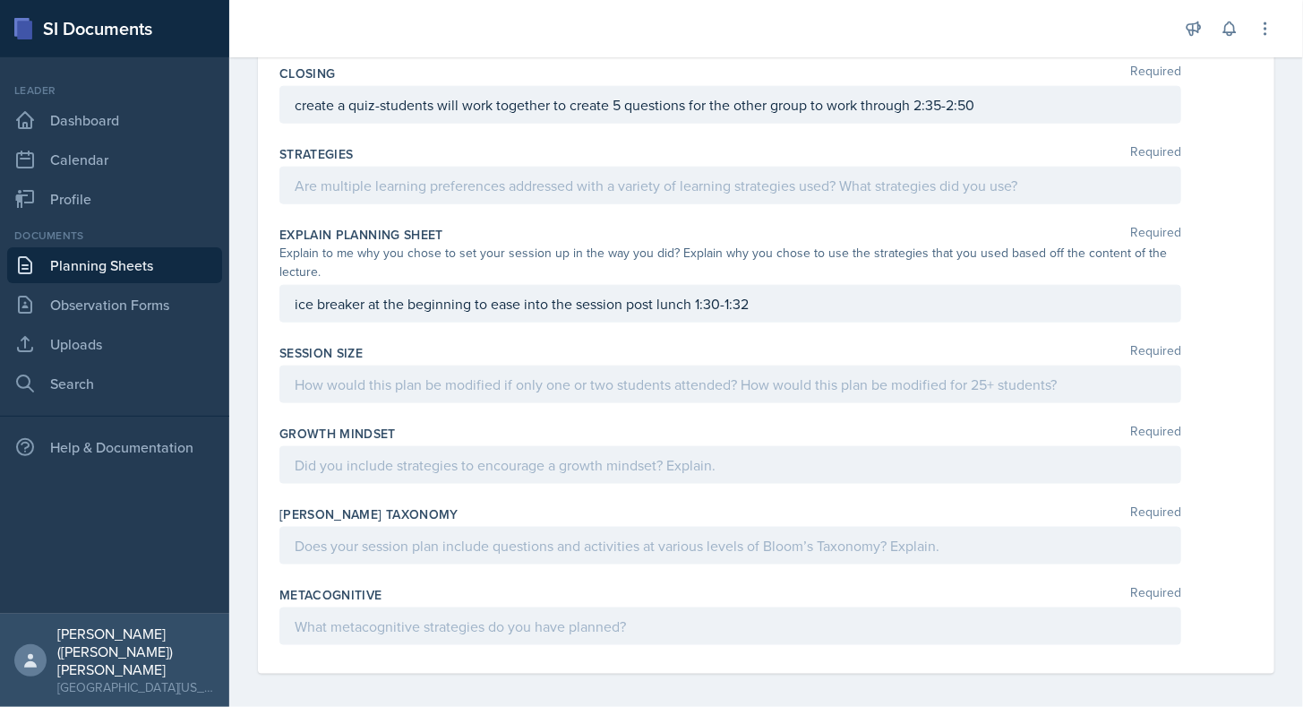
scroll to position [0, 0]
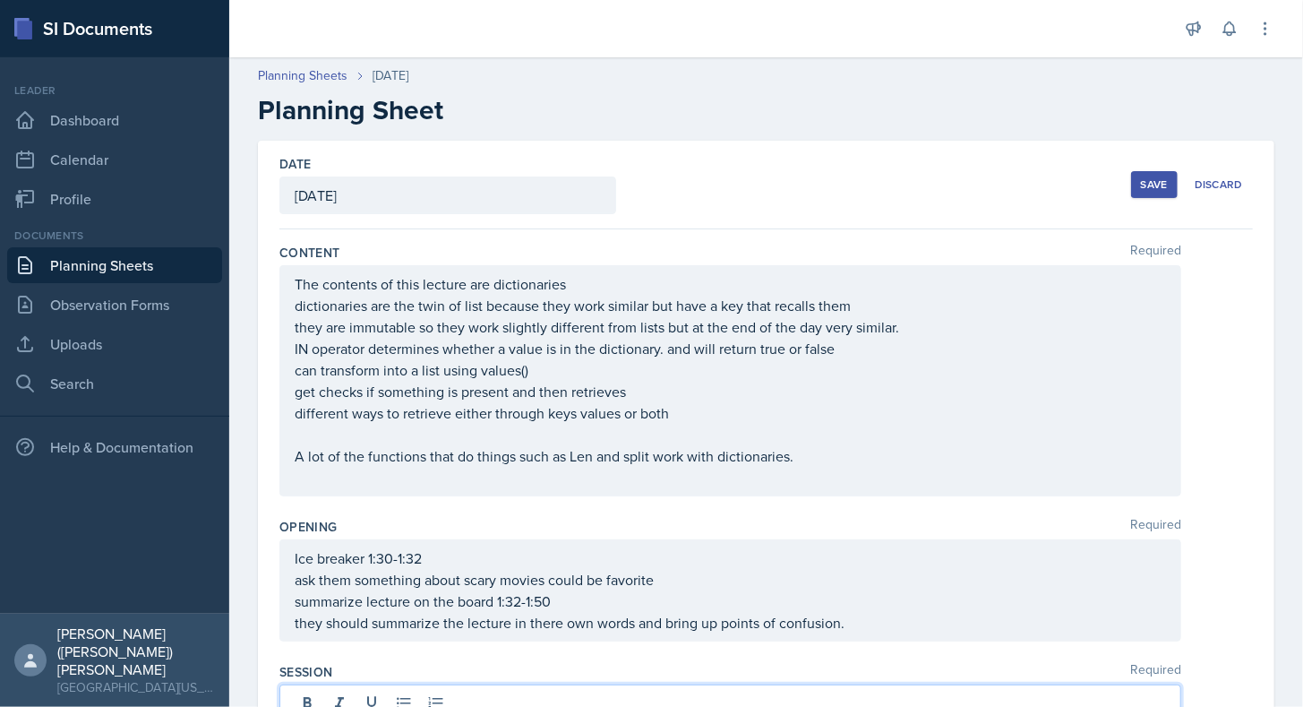
click at [1131, 189] on button "Save" at bounding box center [1154, 184] width 47 height 27
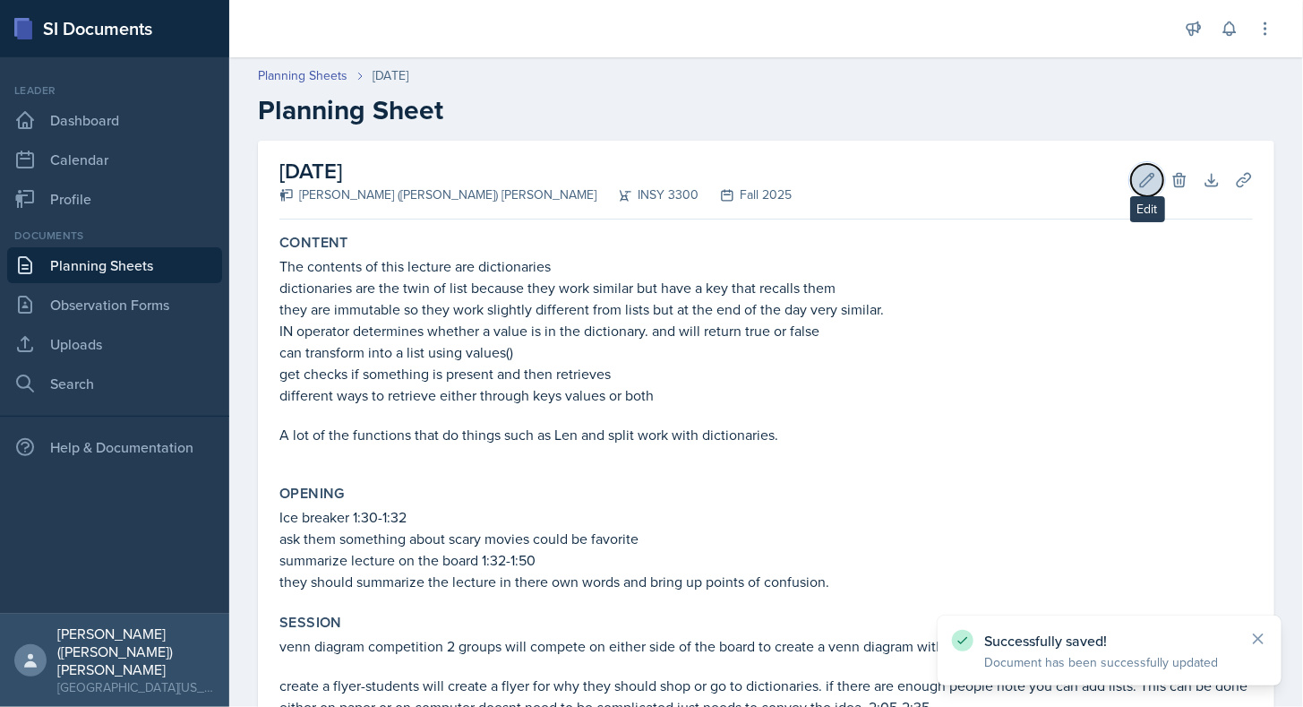
click at [1138, 185] on icon at bounding box center [1147, 180] width 18 height 18
